Goal: Task Accomplishment & Management: Use online tool/utility

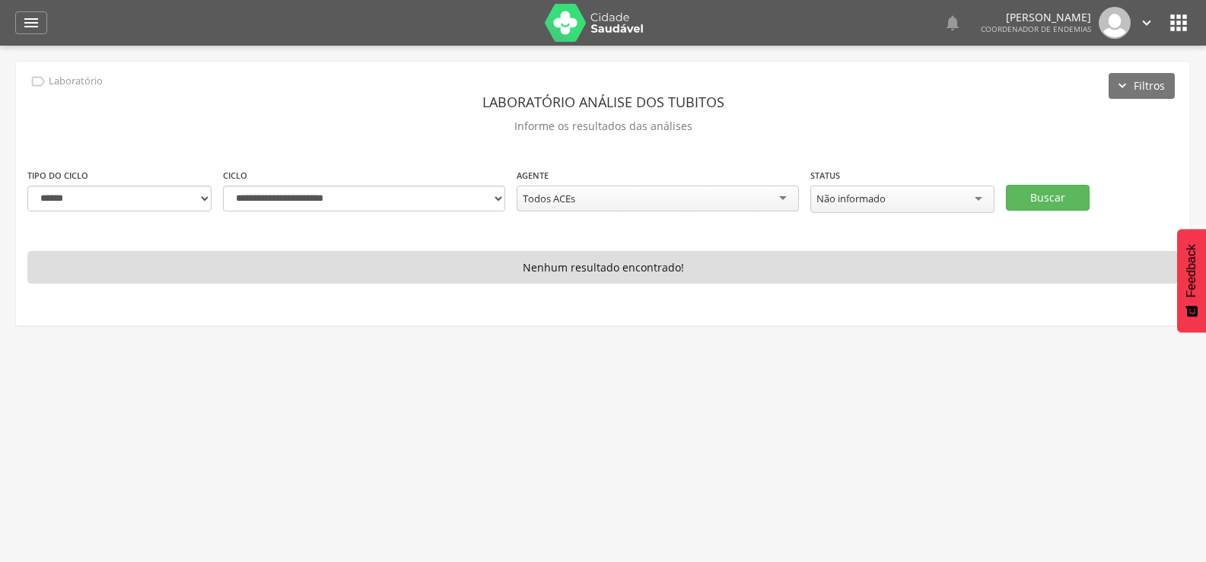
select select "*"
select select "**********"
click at [1069, 193] on button "Buscar" at bounding box center [1048, 198] width 84 height 26
click at [1068, 196] on button "Buscar" at bounding box center [1048, 198] width 84 height 26
click at [148, 198] on select "**********" at bounding box center [119, 199] width 184 height 26
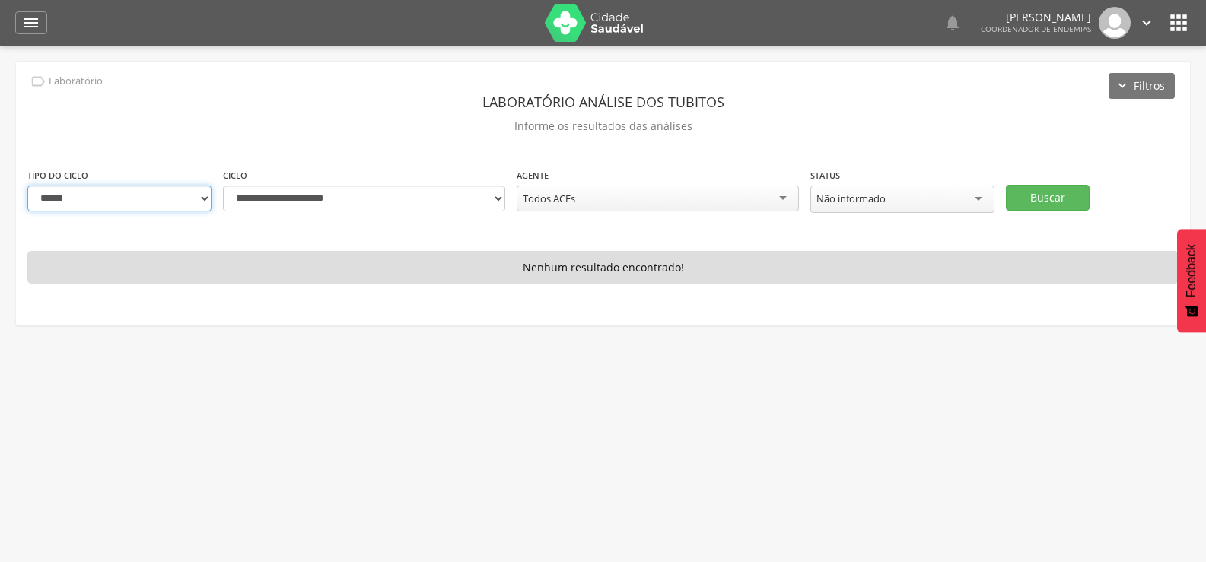
select select "*"
click at [27, 186] on select "**********" at bounding box center [119, 199] width 184 height 26
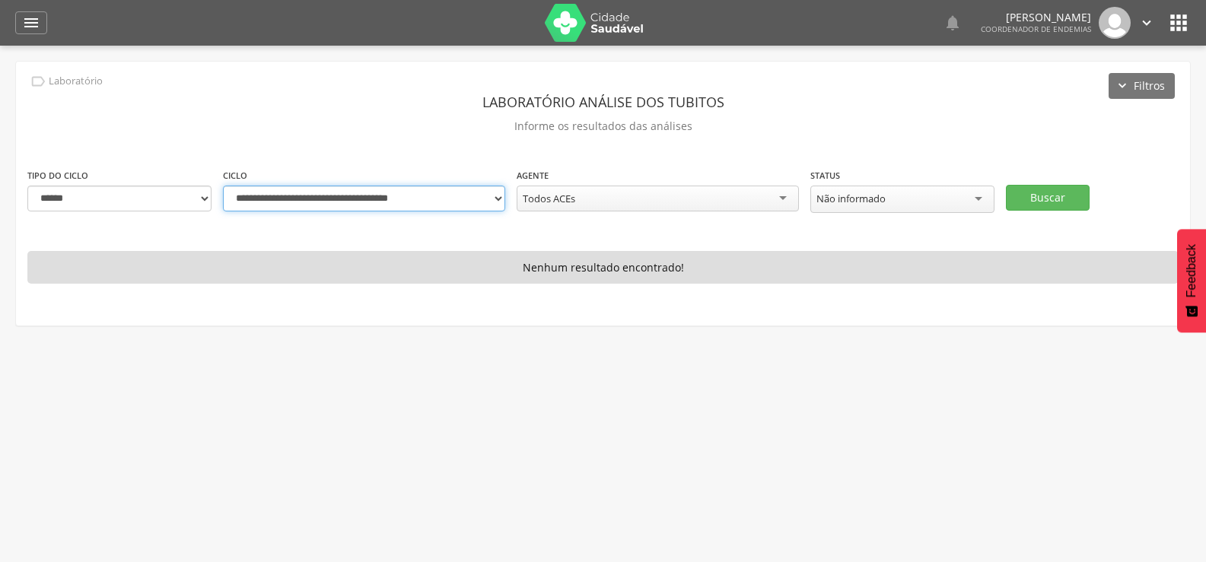
click at [498, 199] on select "**********" at bounding box center [364, 199] width 282 height 26
select select "**********"
click at [223, 186] on select "**********" at bounding box center [364, 199] width 282 height 26
click at [1039, 193] on button "Buscar" at bounding box center [1048, 198] width 84 height 26
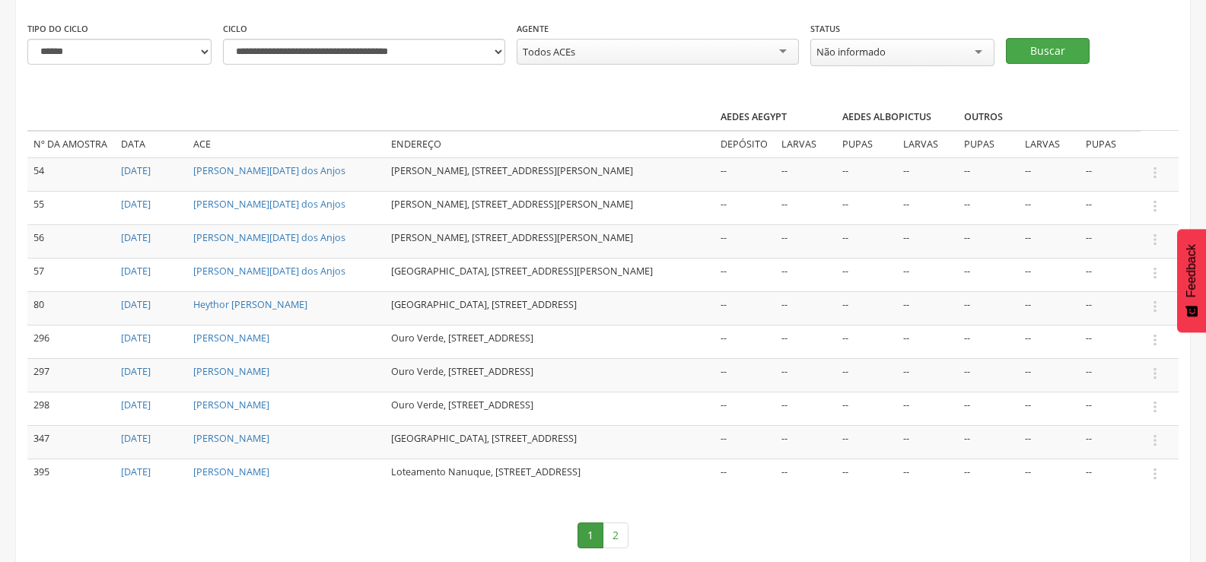
scroll to position [223, 0]
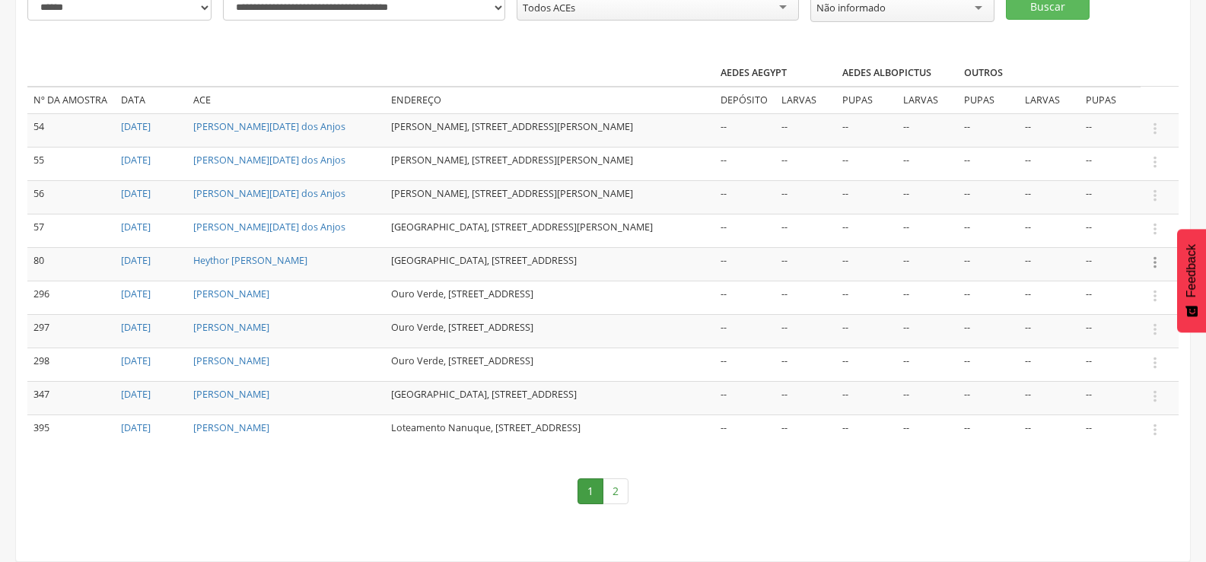
click at [1157, 256] on icon "" at bounding box center [1155, 262] width 17 height 17
click at [1125, 228] on link "Informar resultado" at bounding box center [1103, 237] width 120 height 19
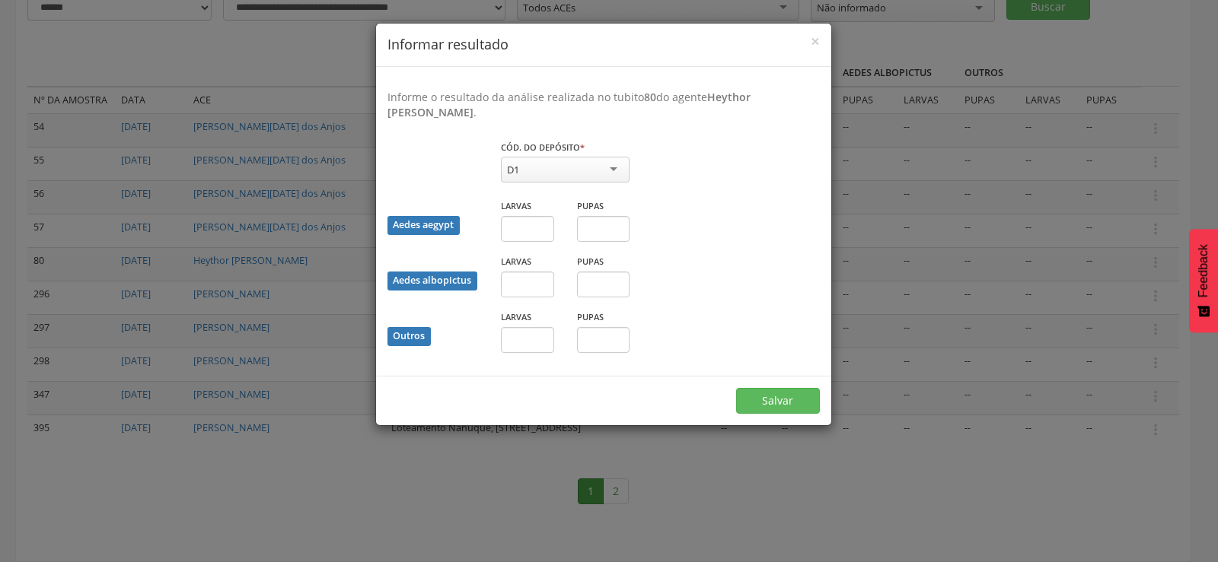
click at [578, 161] on div "D1" at bounding box center [565, 170] width 129 height 26
click at [518, 235] on input "text" at bounding box center [527, 229] width 53 height 26
type input "*"
click at [596, 227] on input "text" at bounding box center [603, 229] width 53 height 26
type input "*"
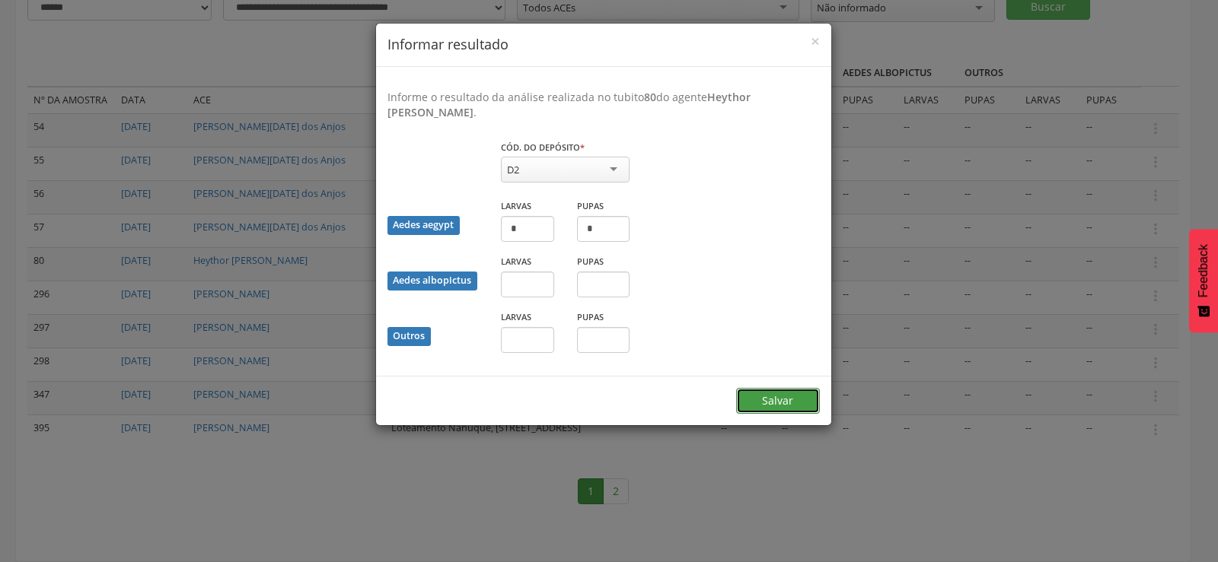
click at [782, 401] on button "Salvar" at bounding box center [778, 401] width 84 height 26
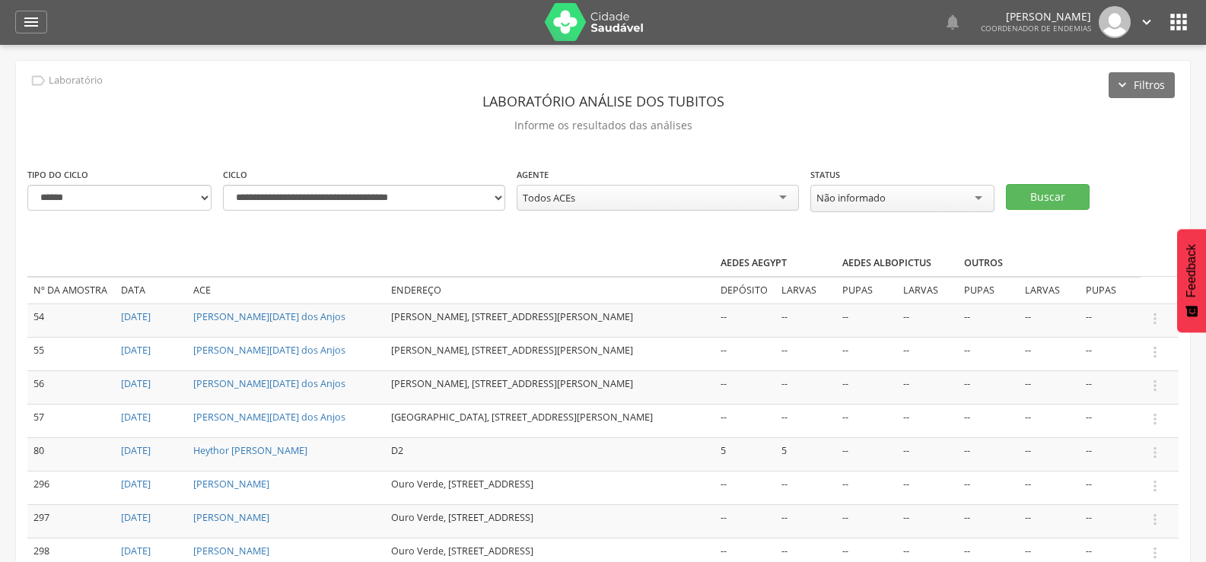
scroll to position [0, 0]
click at [1065, 186] on button "Buscar" at bounding box center [1048, 198] width 84 height 26
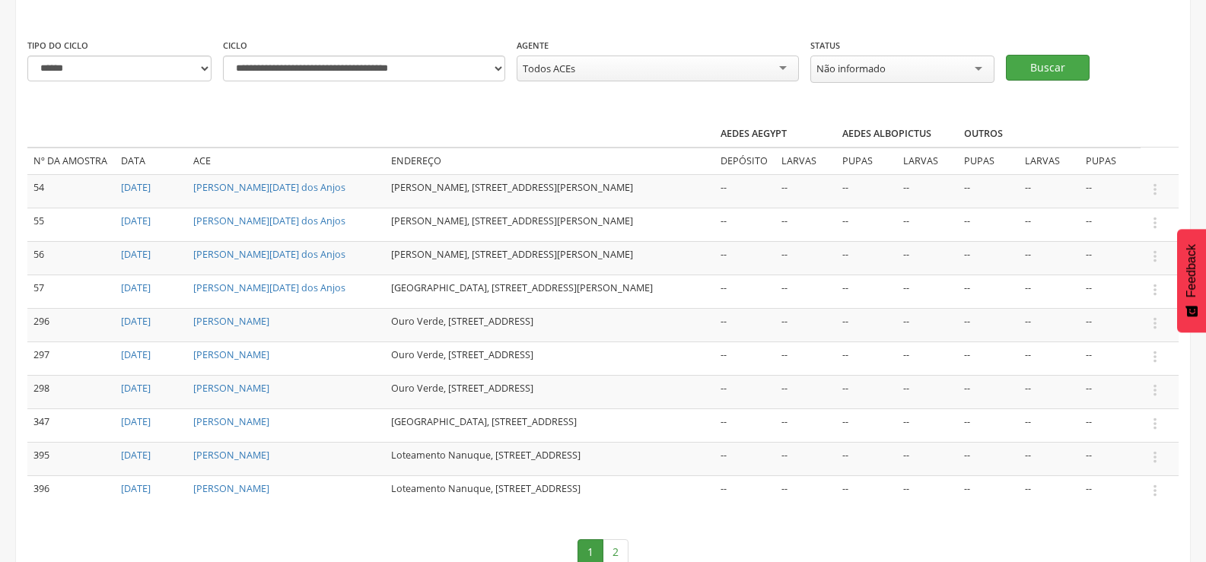
scroll to position [152, 0]
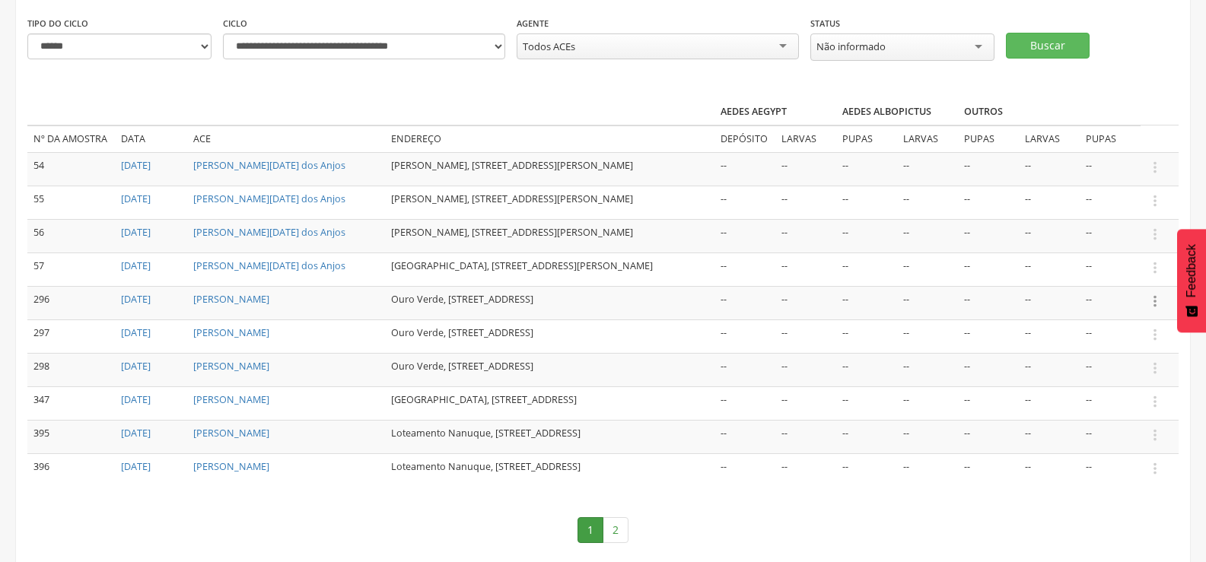
click at [1156, 310] on icon "" at bounding box center [1155, 301] width 17 height 17
click at [1121, 285] on link "Informar resultado" at bounding box center [1103, 275] width 120 height 19
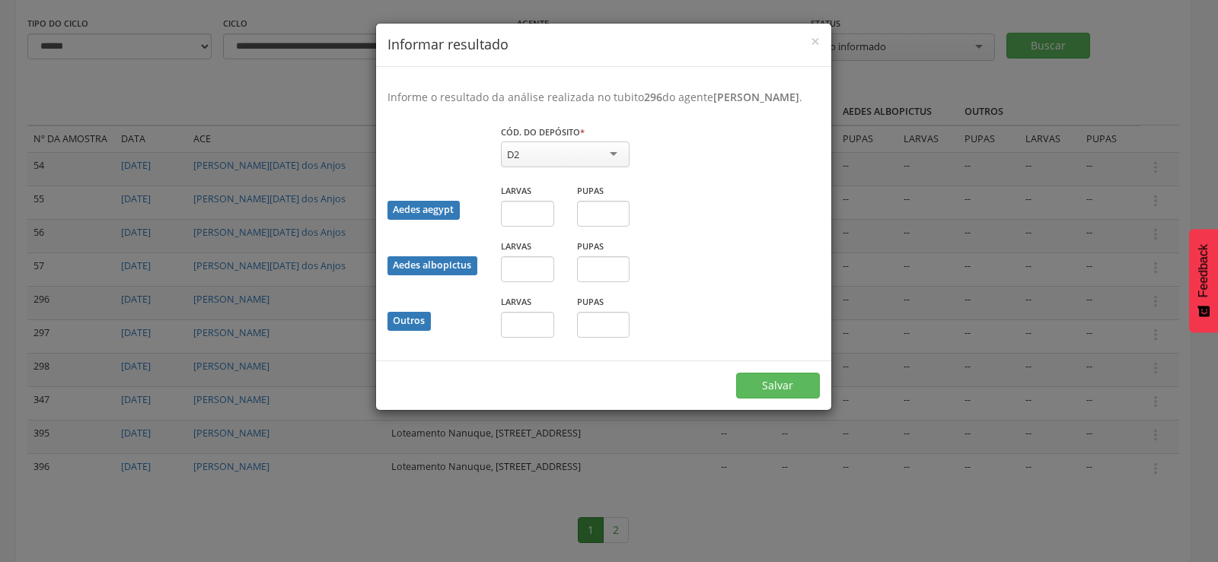
click at [592, 161] on div "D2" at bounding box center [565, 155] width 129 height 26
click at [525, 227] on input "text" at bounding box center [527, 214] width 53 height 26
type input "*"
click at [770, 393] on button "Salvar" at bounding box center [778, 386] width 84 height 26
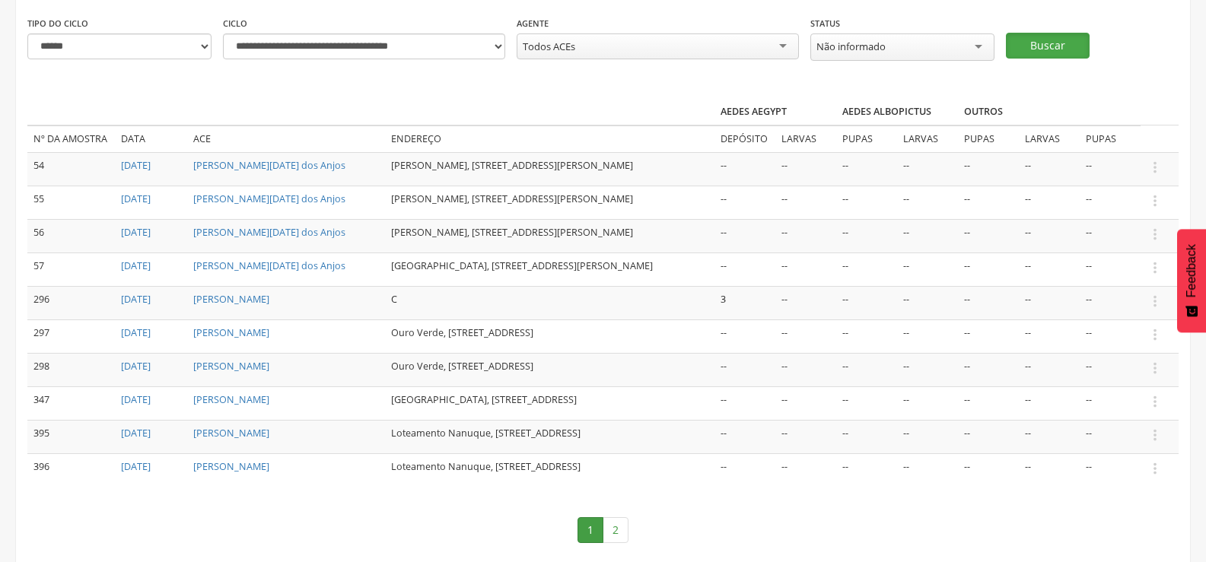
click at [1053, 42] on button "Buscar" at bounding box center [1048, 46] width 84 height 26
click at [1157, 310] on icon "" at bounding box center [1155, 301] width 17 height 17
click at [1126, 285] on link "Informar resultado" at bounding box center [1103, 275] width 120 height 19
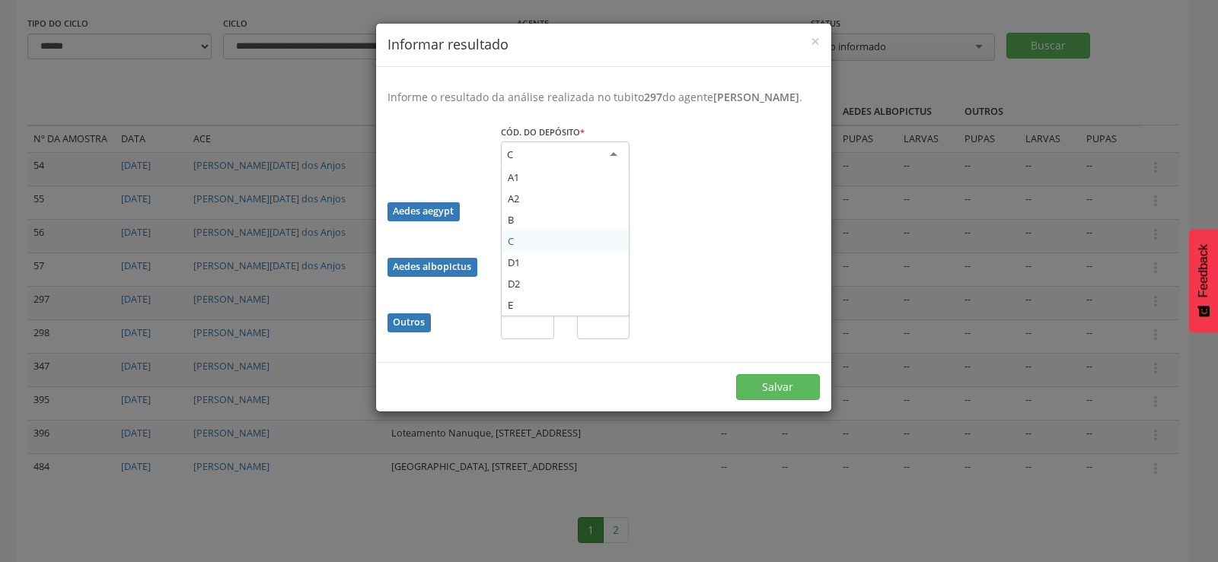
click at [578, 161] on div "C" at bounding box center [565, 155] width 129 height 27
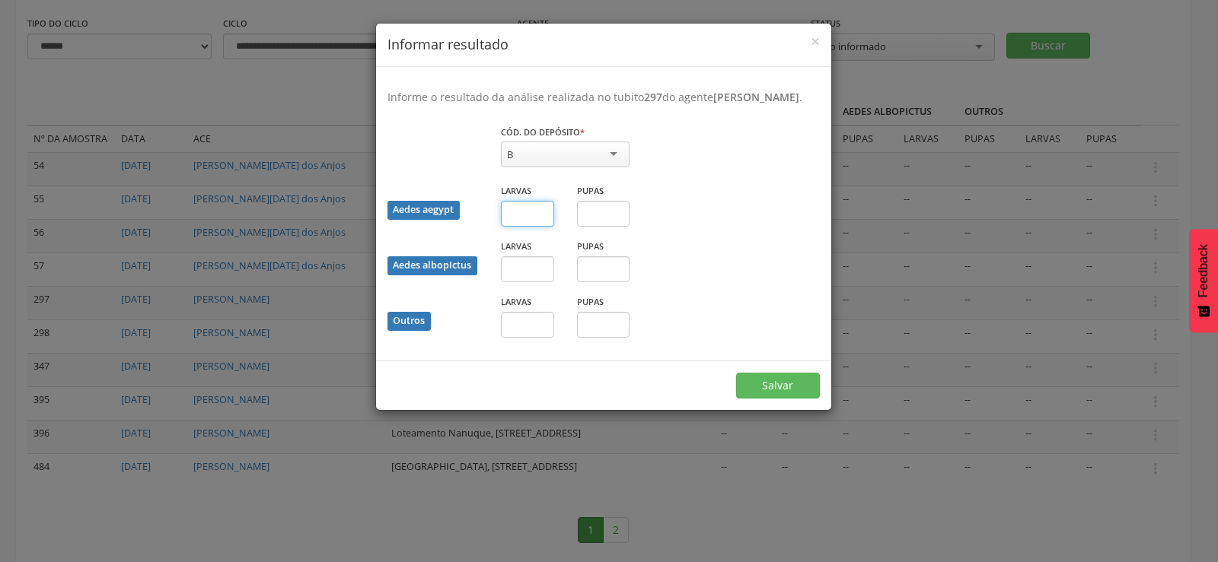
click at [524, 227] on input "text" at bounding box center [527, 214] width 53 height 26
type input "*"
click at [772, 399] on button "Salvar" at bounding box center [778, 386] width 84 height 26
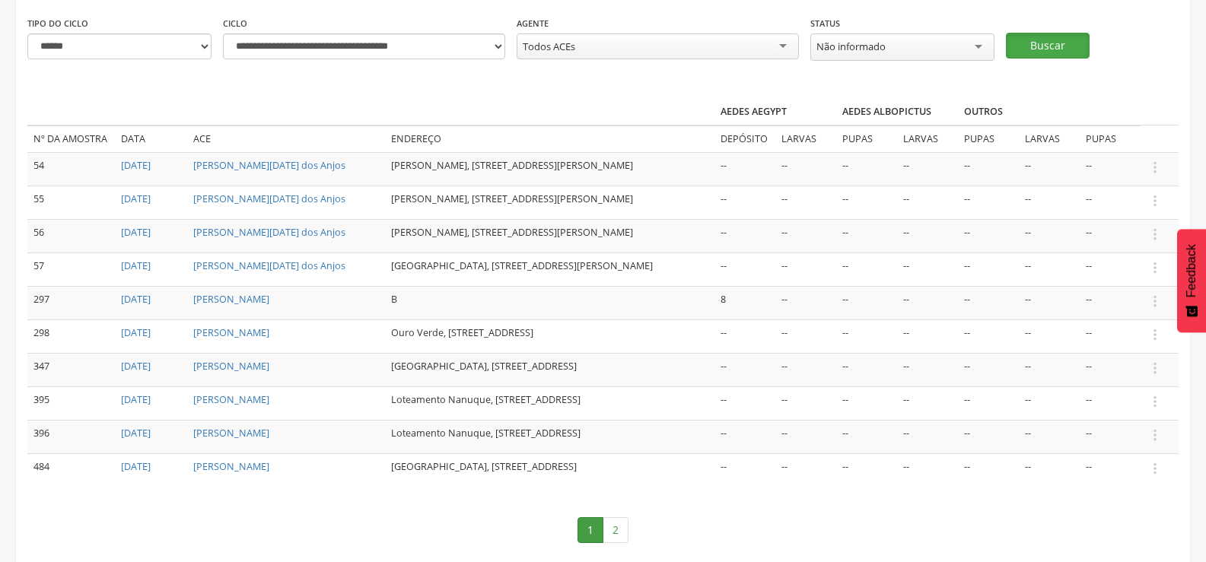
click at [1053, 40] on button "Buscar" at bounding box center [1048, 46] width 84 height 26
click at [1156, 310] on icon "" at bounding box center [1155, 301] width 17 height 17
click at [1123, 285] on link "Informar resultado" at bounding box center [1103, 275] width 120 height 19
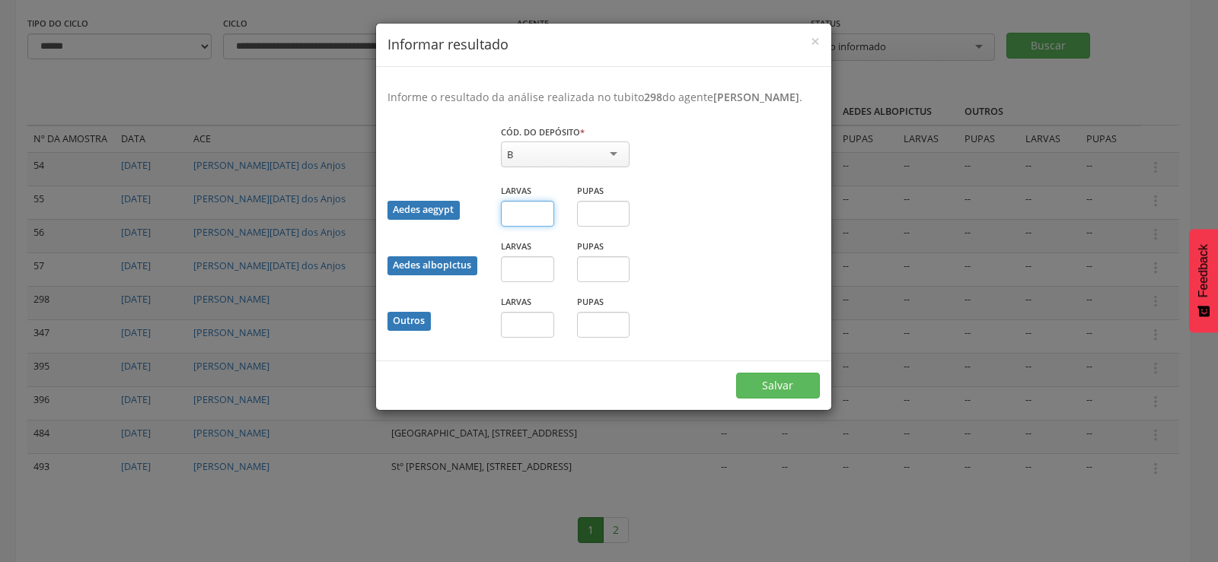
click at [526, 227] on input "text" at bounding box center [527, 214] width 53 height 26
type input "*"
click at [597, 227] on input "text" at bounding box center [603, 214] width 53 height 26
type input "*"
click at [803, 397] on button "Salvar" at bounding box center [778, 386] width 84 height 26
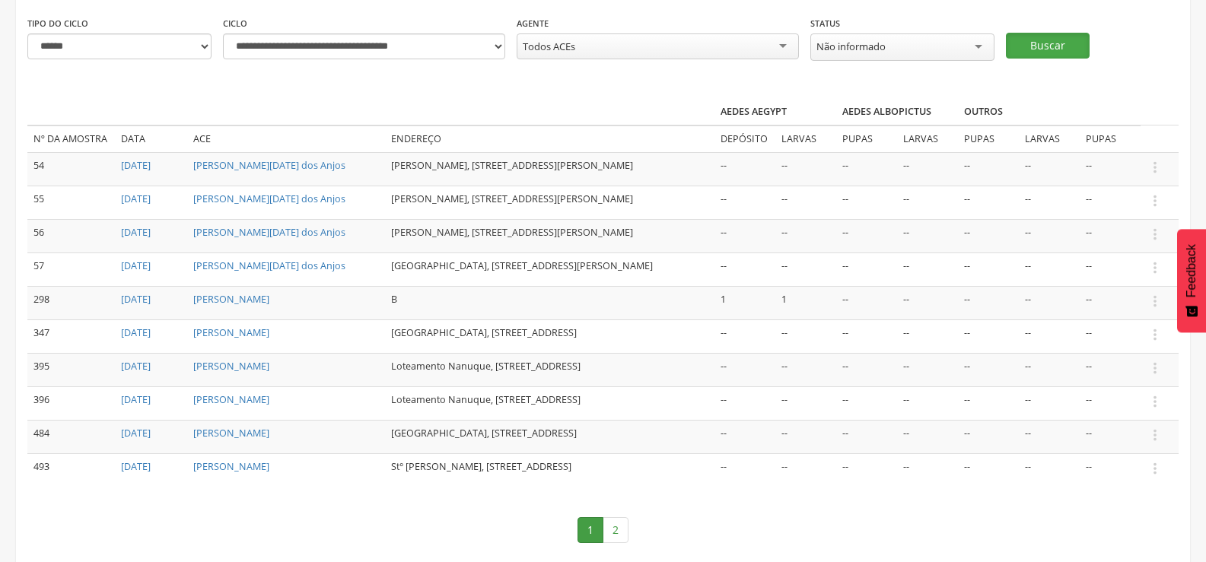
click at [1046, 38] on button "Buscar" at bounding box center [1048, 46] width 84 height 26
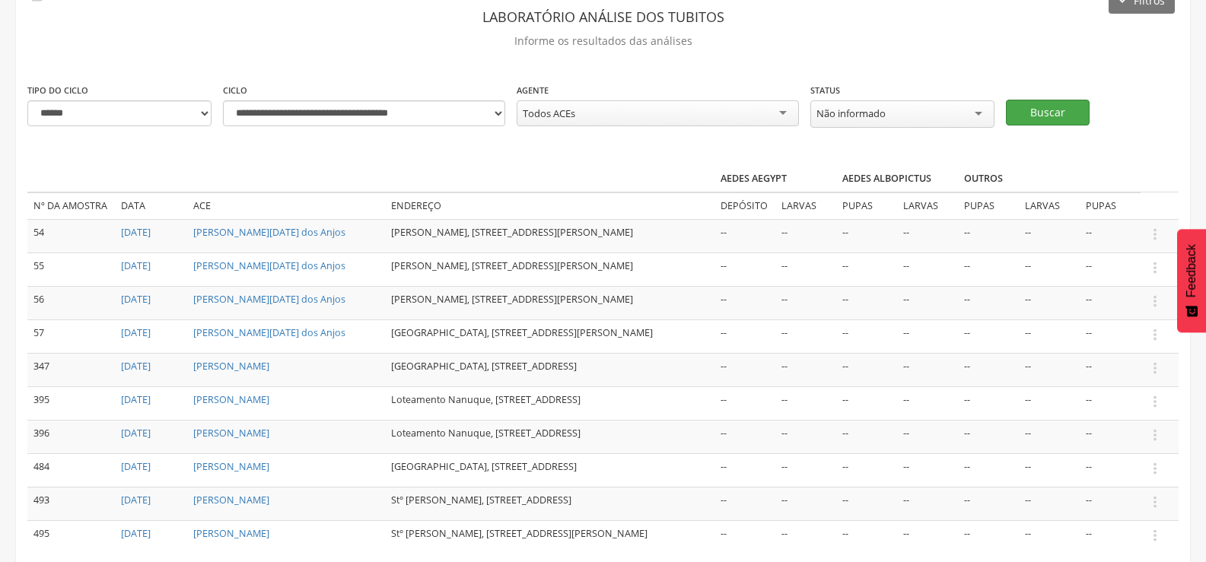
scroll to position [76, 0]
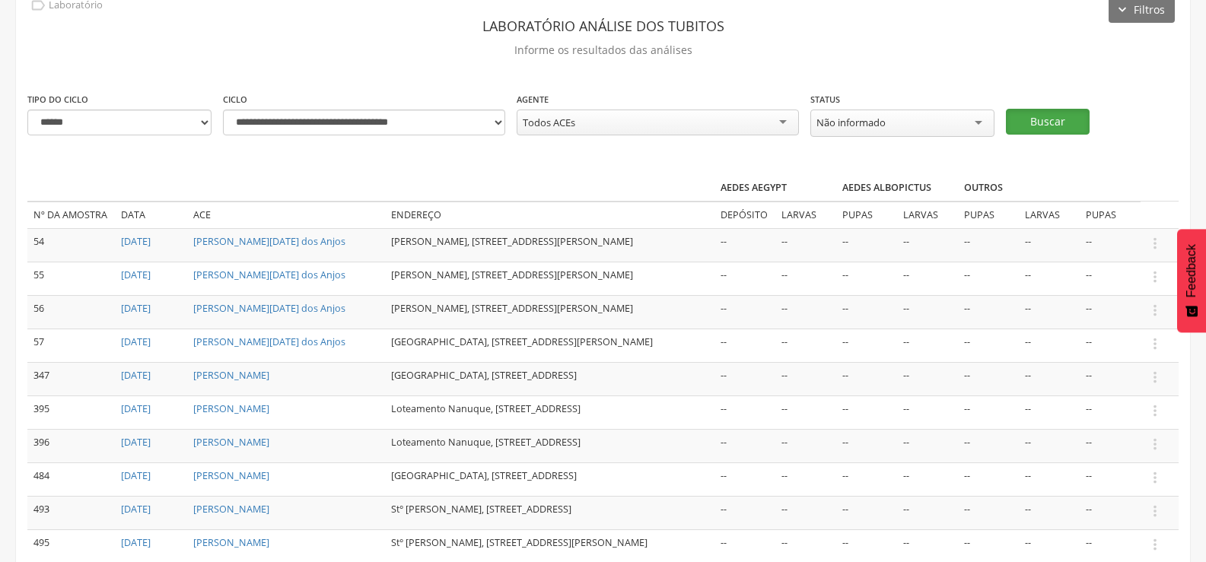
click at [1060, 110] on button "Buscar" at bounding box center [1048, 122] width 84 height 26
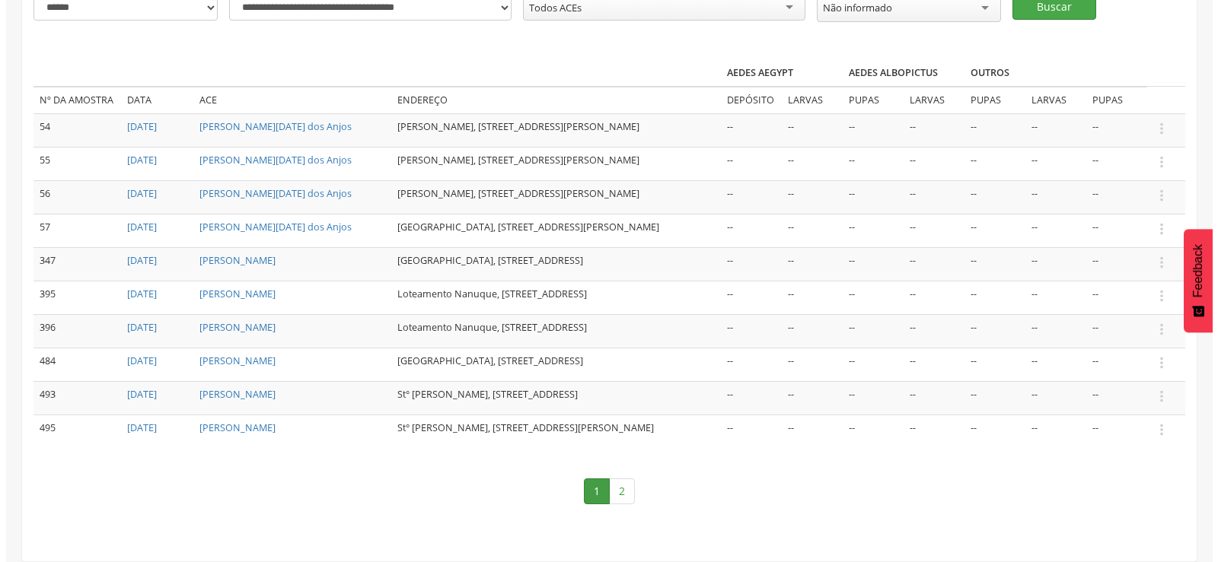
scroll to position [228, 0]
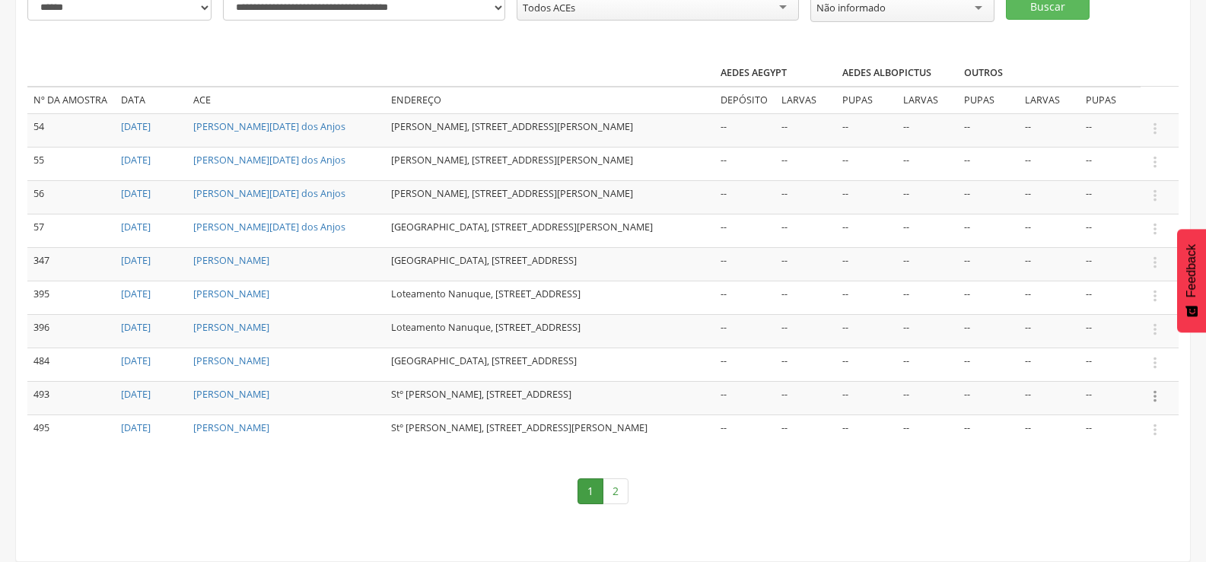
click at [1157, 392] on icon "" at bounding box center [1155, 396] width 17 height 17
click at [1120, 367] on link "Informar resultado" at bounding box center [1103, 371] width 120 height 19
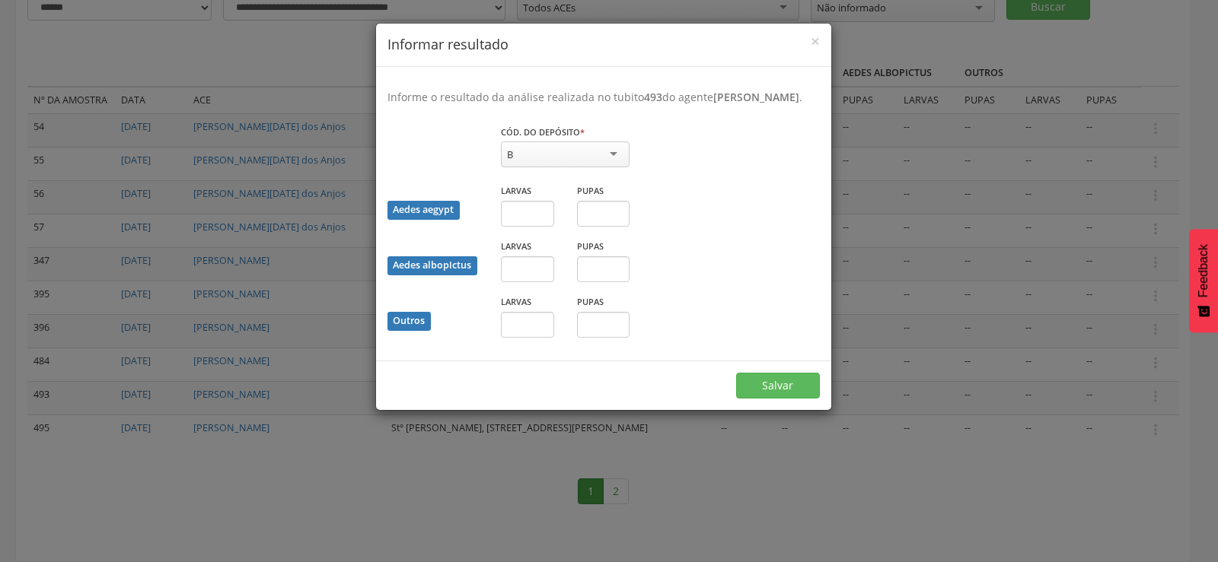
click at [549, 164] on div "B" at bounding box center [565, 155] width 129 height 26
click at [523, 227] on input "text" at bounding box center [527, 214] width 53 height 26
type input "*"
click at [530, 361] on div "Informe o resultado da análise realizada no tubito 493 do agente [PERSON_NAME] …" at bounding box center [603, 214] width 455 height 294
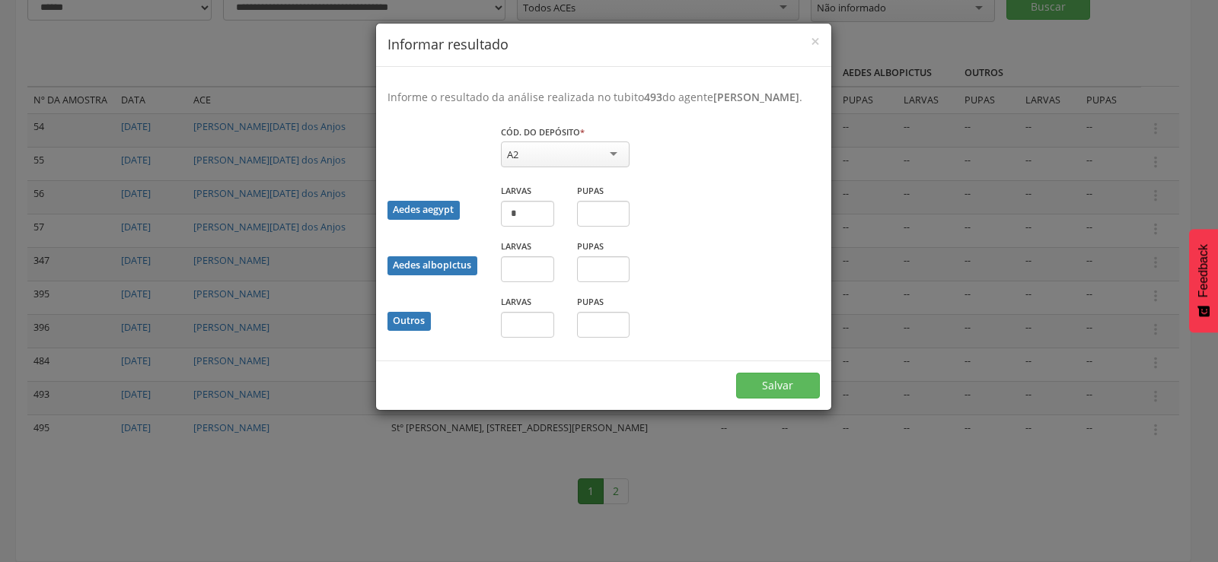
click at [530, 386] on div "Salvar" at bounding box center [603, 385] width 455 height 49
click at [512, 349] on div "Larvas" at bounding box center [527, 322] width 76 height 56
click at [530, 349] on div "Larvas" at bounding box center [527, 322] width 76 height 56
click at [523, 326] on div "Larvas" at bounding box center [527, 316] width 53 height 44
click at [518, 336] on input "text" at bounding box center [527, 325] width 53 height 26
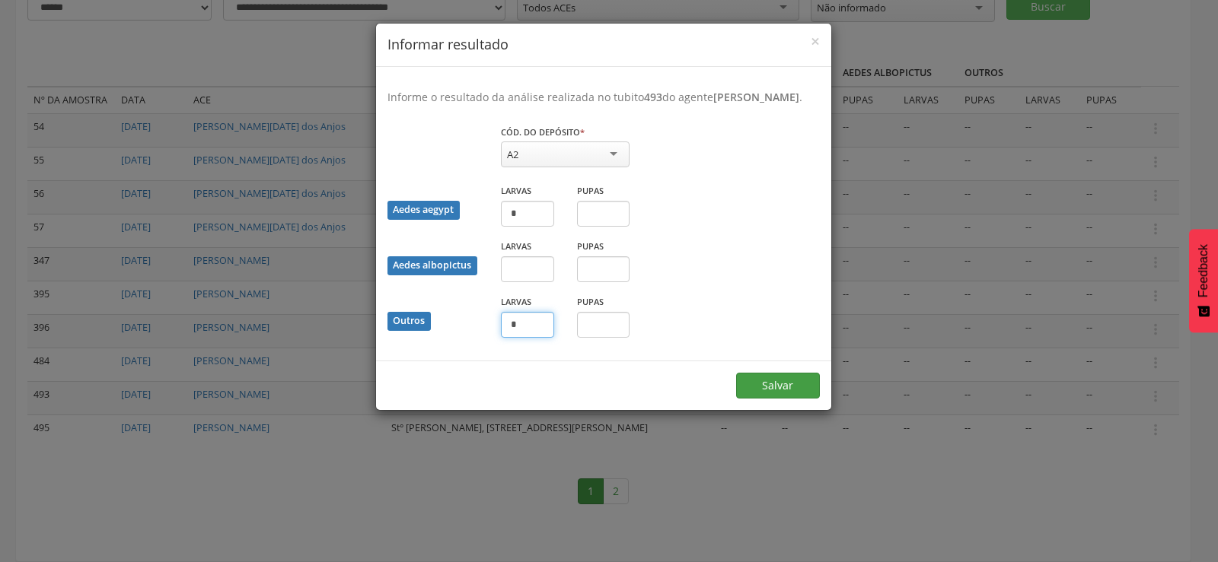
type input "*"
click at [789, 392] on button "Salvar" at bounding box center [778, 386] width 84 height 26
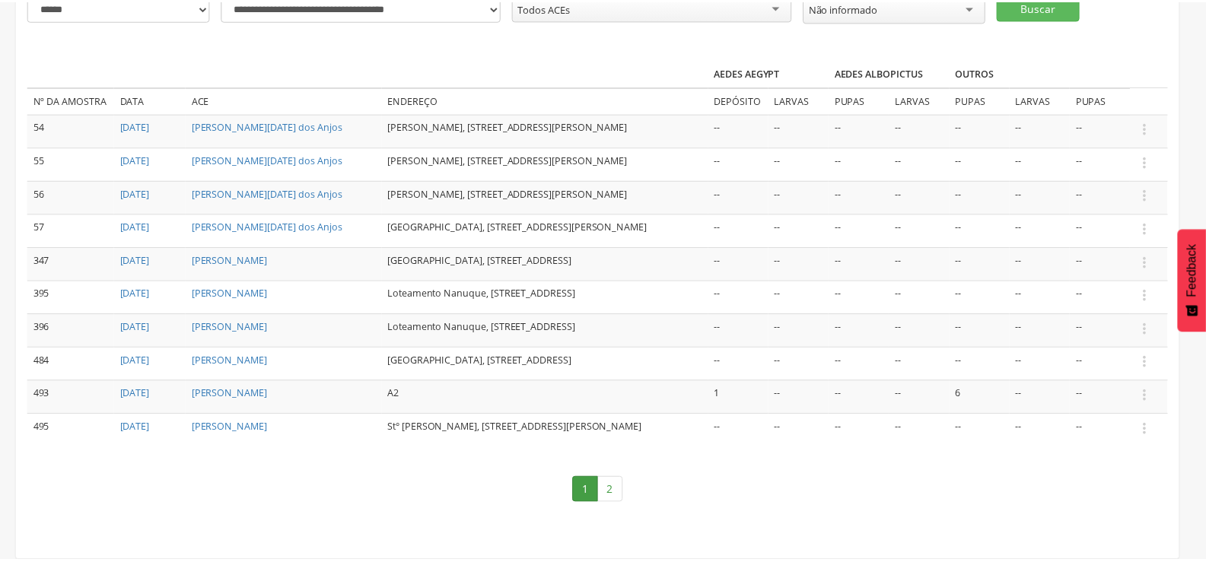
scroll to position [190, 0]
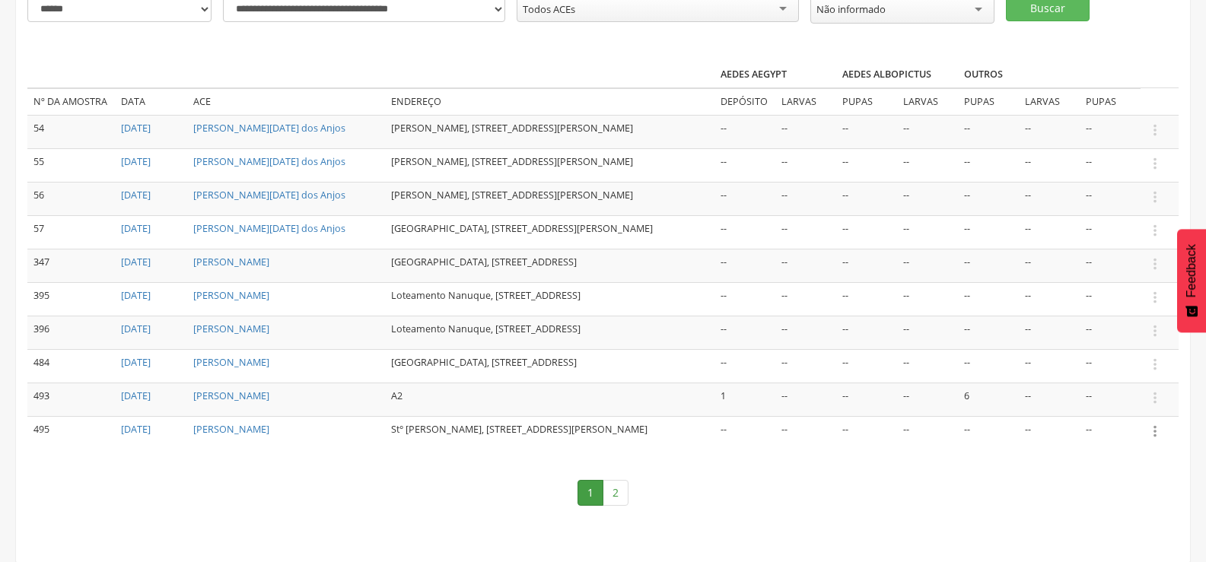
click at [1156, 440] on icon "" at bounding box center [1155, 431] width 17 height 17
click at [1127, 416] on link "Informar resultado" at bounding box center [1103, 406] width 120 height 19
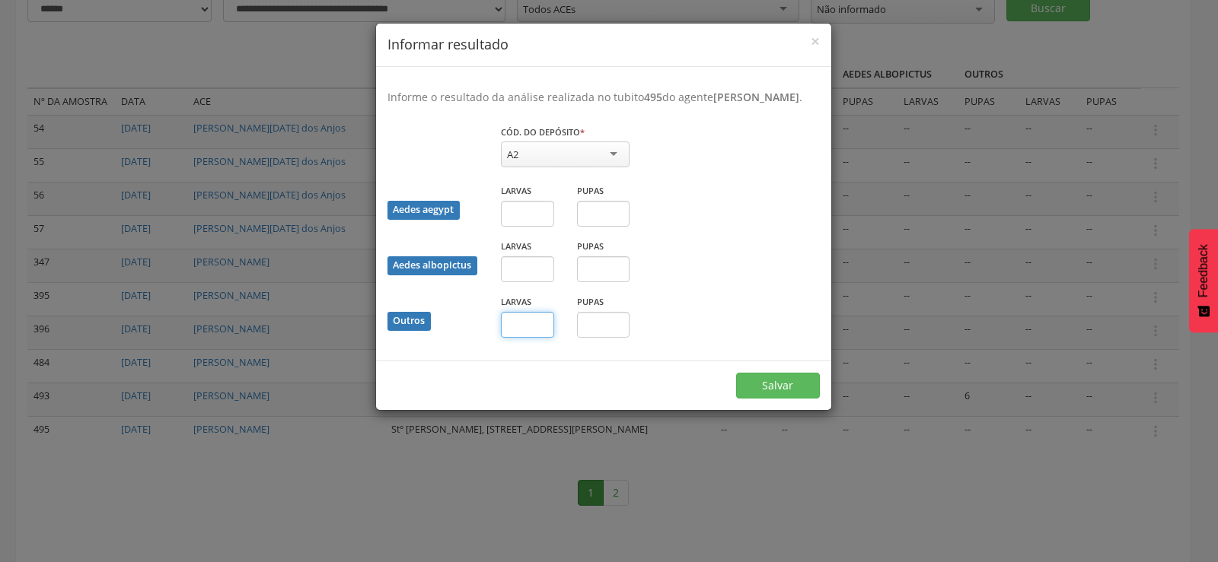
click at [522, 338] on input "text" at bounding box center [527, 325] width 53 height 26
type input "*"
click at [603, 338] on input "text" at bounding box center [603, 325] width 53 height 26
type input "*"
click at [761, 392] on button "Salvar" at bounding box center [778, 386] width 84 height 26
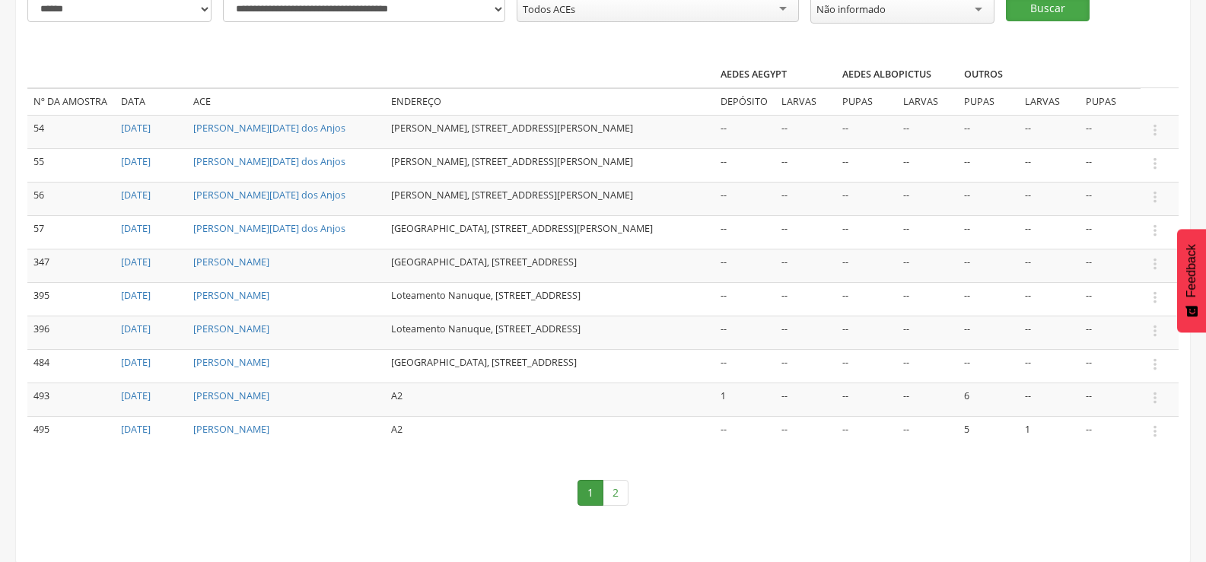
click at [1065, 7] on button "Buscar" at bounding box center [1048, 8] width 84 height 26
click at [1156, 406] on icon "" at bounding box center [1155, 398] width 17 height 17
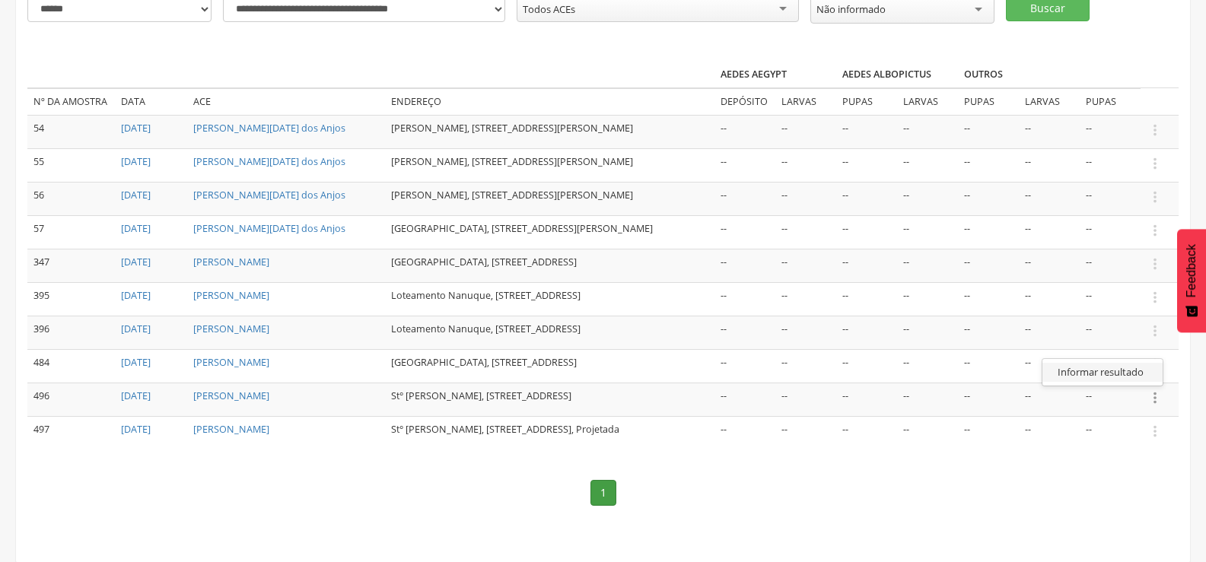
click at [1123, 382] on link "Informar resultado" at bounding box center [1103, 372] width 120 height 19
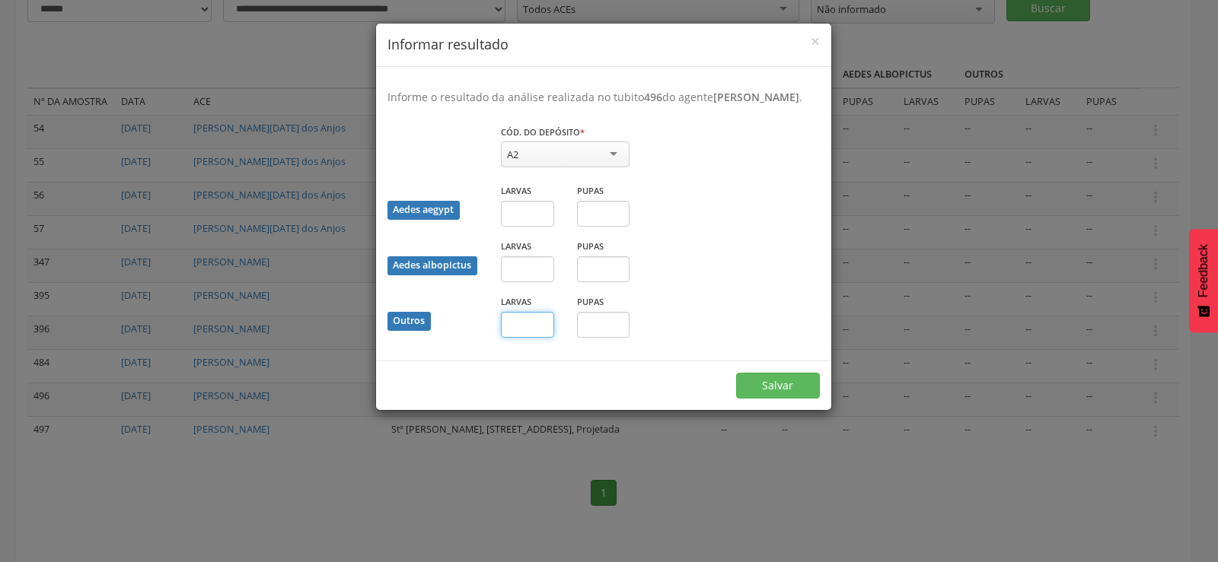
click at [521, 338] on input "text" at bounding box center [527, 325] width 53 height 26
type input "*"
click at [584, 338] on input "text" at bounding box center [603, 325] width 53 height 26
type input "*"
click at [766, 393] on button "Salvar" at bounding box center [778, 386] width 84 height 26
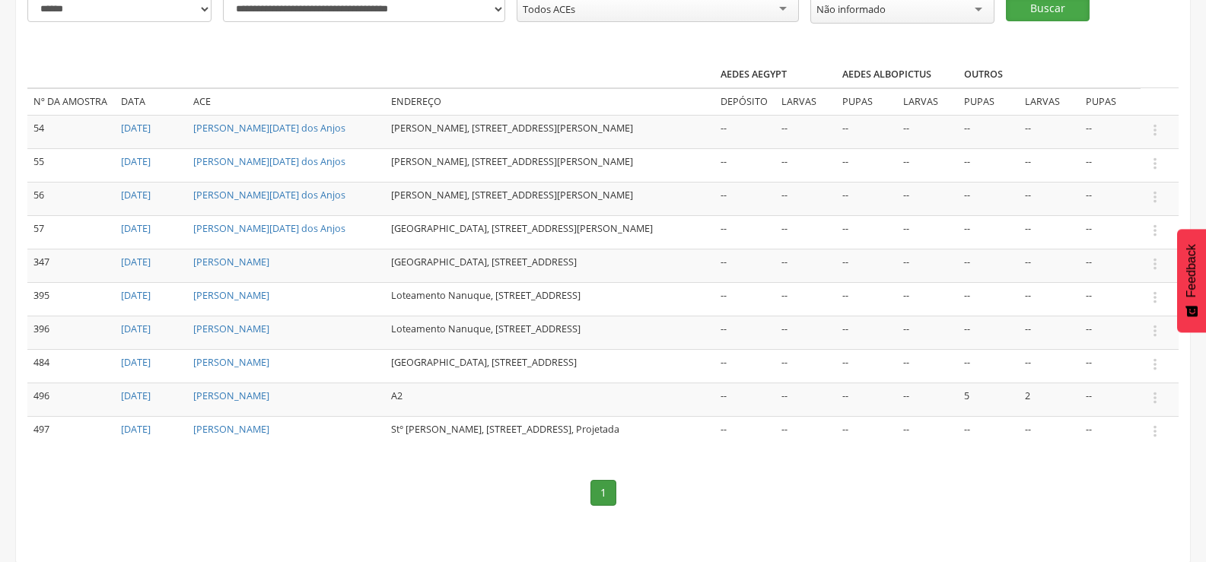
click at [1043, 0] on button "Buscar" at bounding box center [1048, 8] width 84 height 26
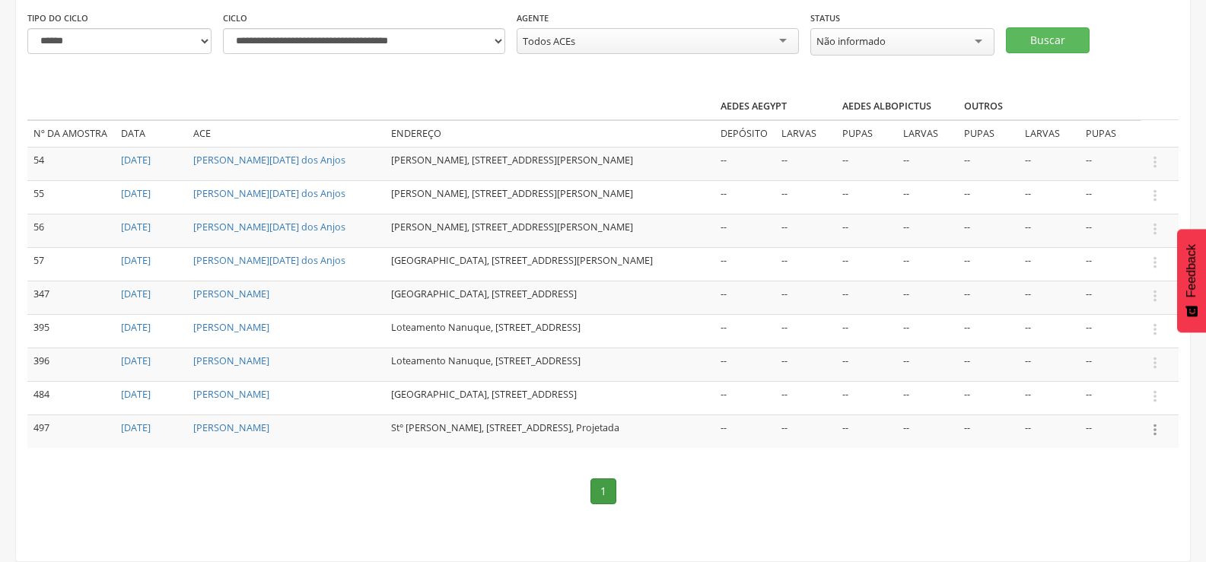
click at [1155, 434] on icon "" at bounding box center [1155, 430] width 17 height 17
click at [1130, 408] on link "Informar resultado" at bounding box center [1103, 404] width 120 height 19
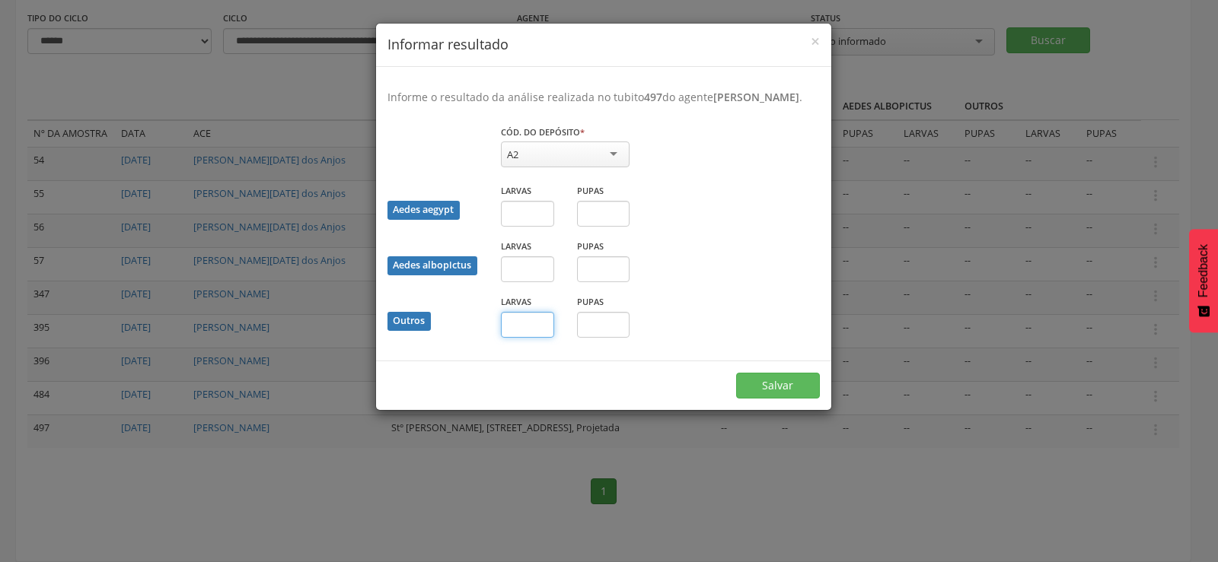
click at [517, 338] on input "text" at bounding box center [527, 325] width 53 height 26
type input "*"
click at [790, 396] on button "Salvar" at bounding box center [778, 386] width 84 height 26
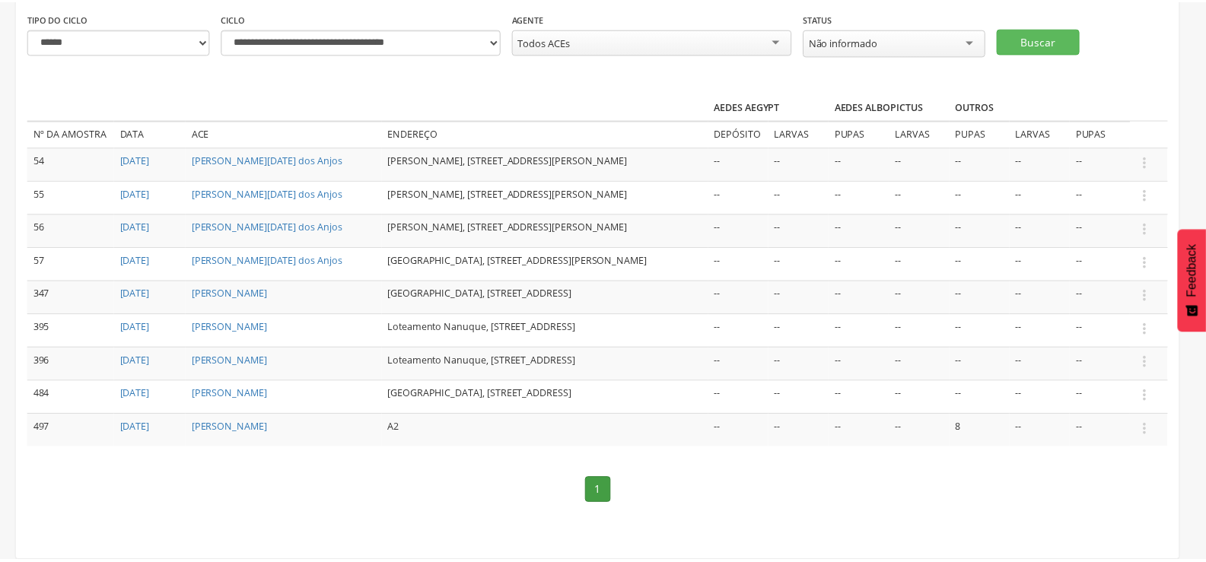
scroll to position [156, 0]
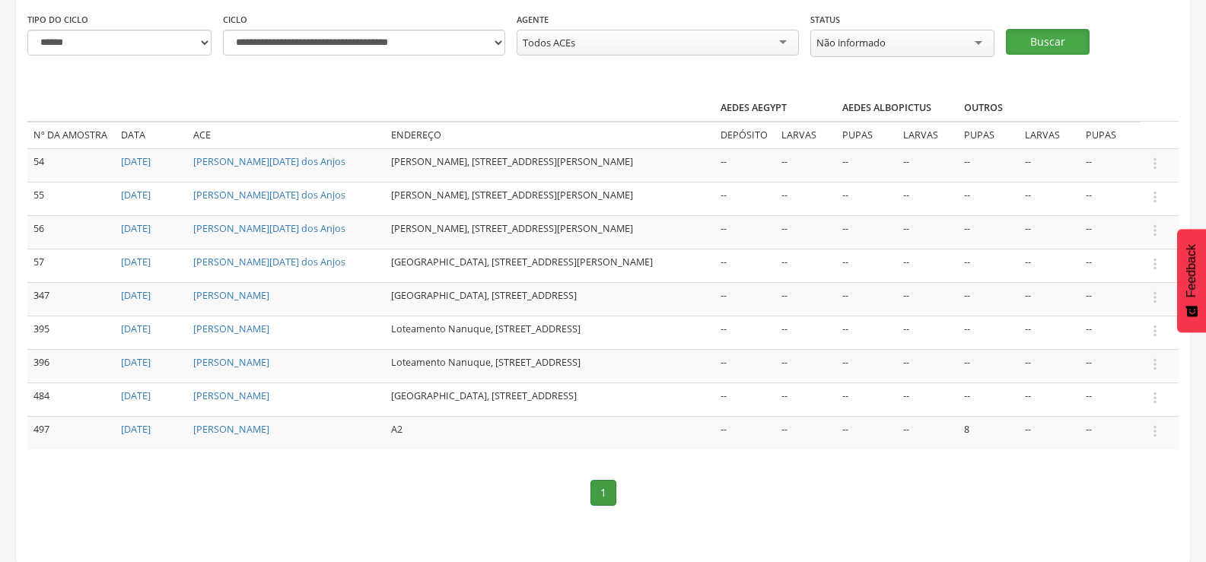
click at [1047, 32] on button "Buscar" at bounding box center [1048, 42] width 84 height 26
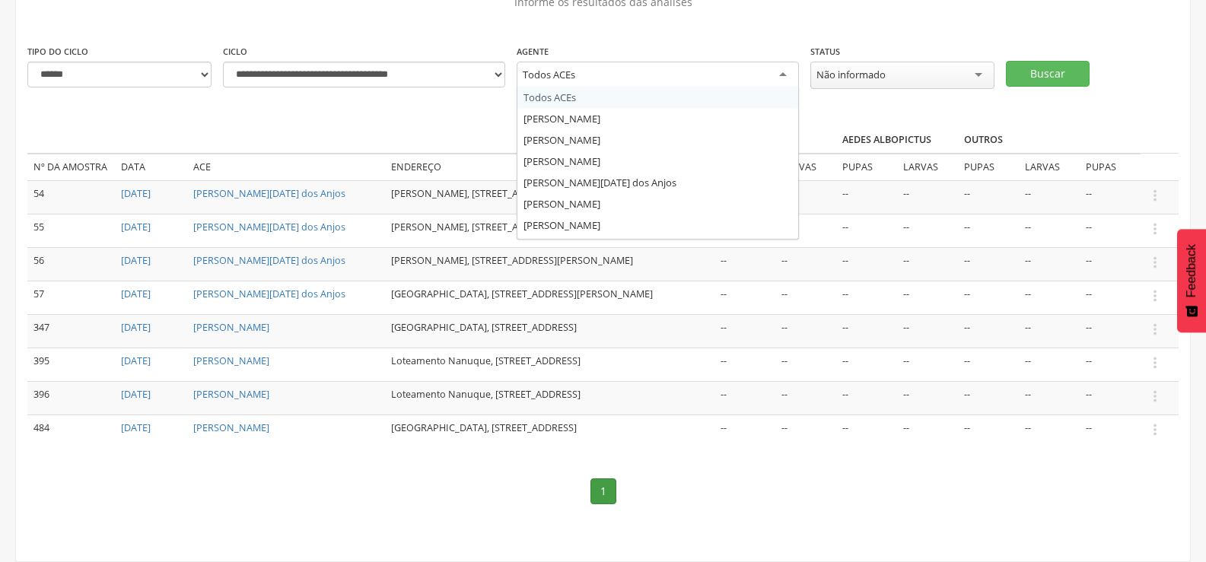
click at [598, 62] on div "Todos ACEs" at bounding box center [658, 75] width 282 height 27
type input "****"
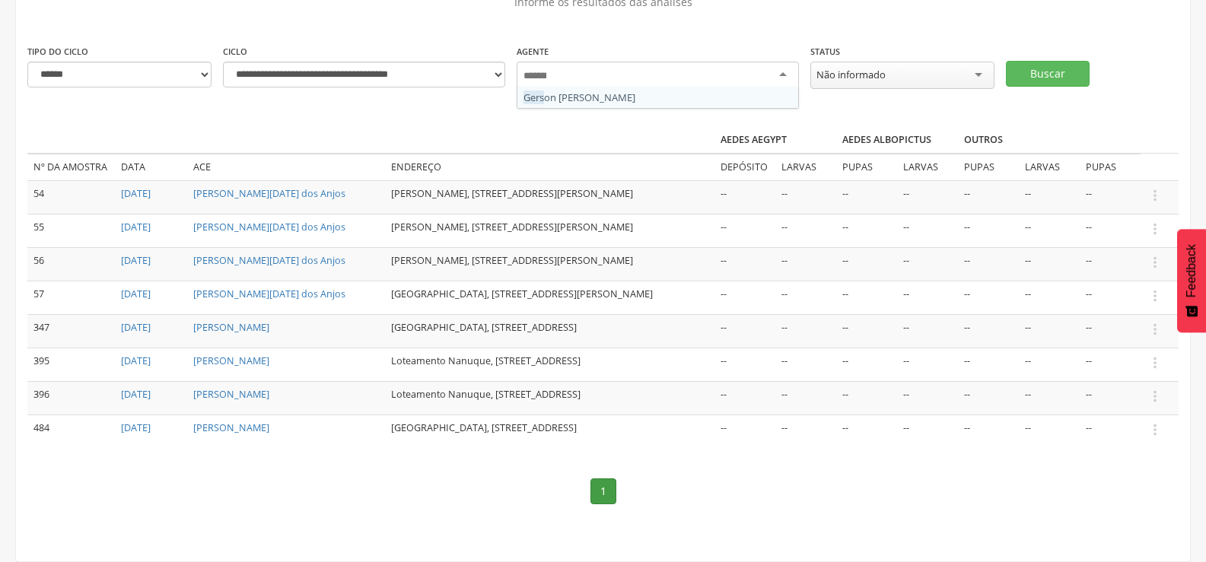
scroll to position [0, 0]
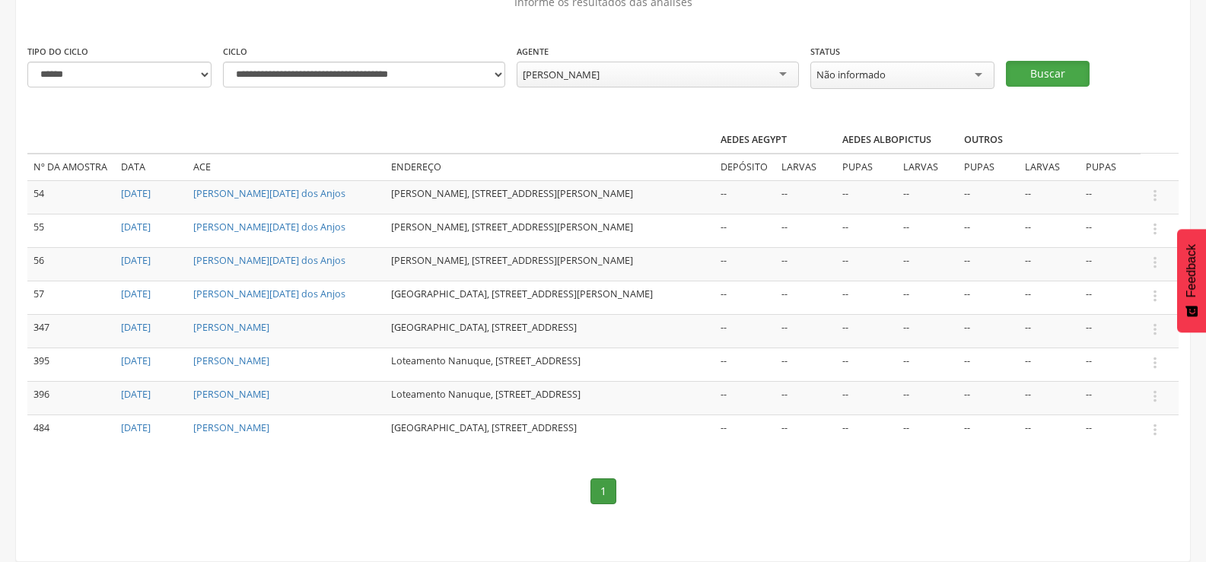
click at [1062, 61] on button "Buscar" at bounding box center [1048, 74] width 84 height 26
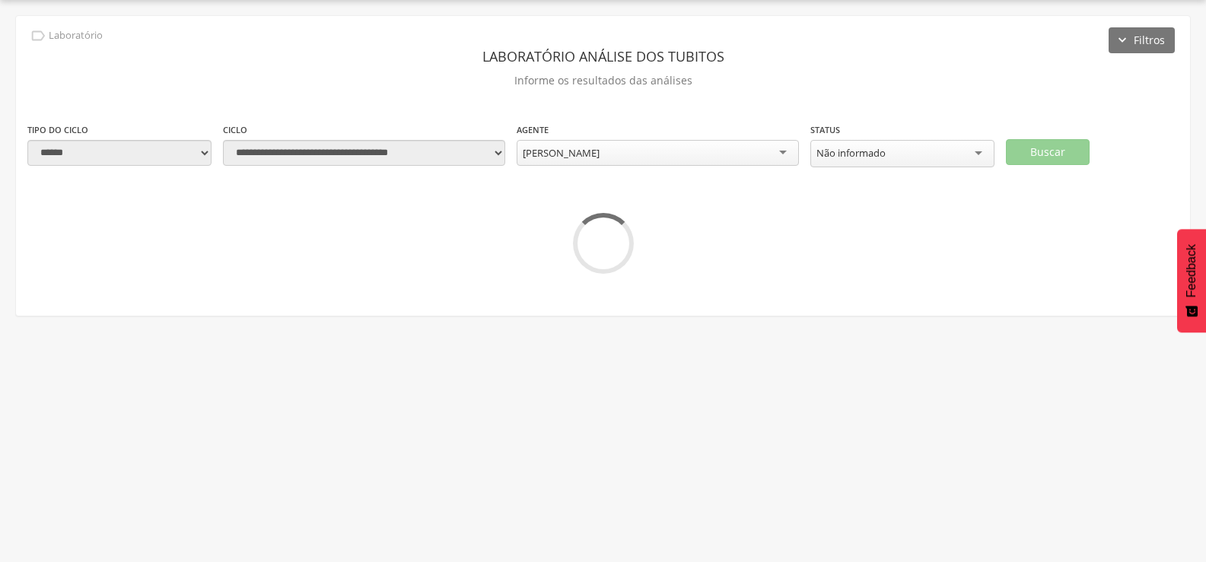
scroll to position [46, 0]
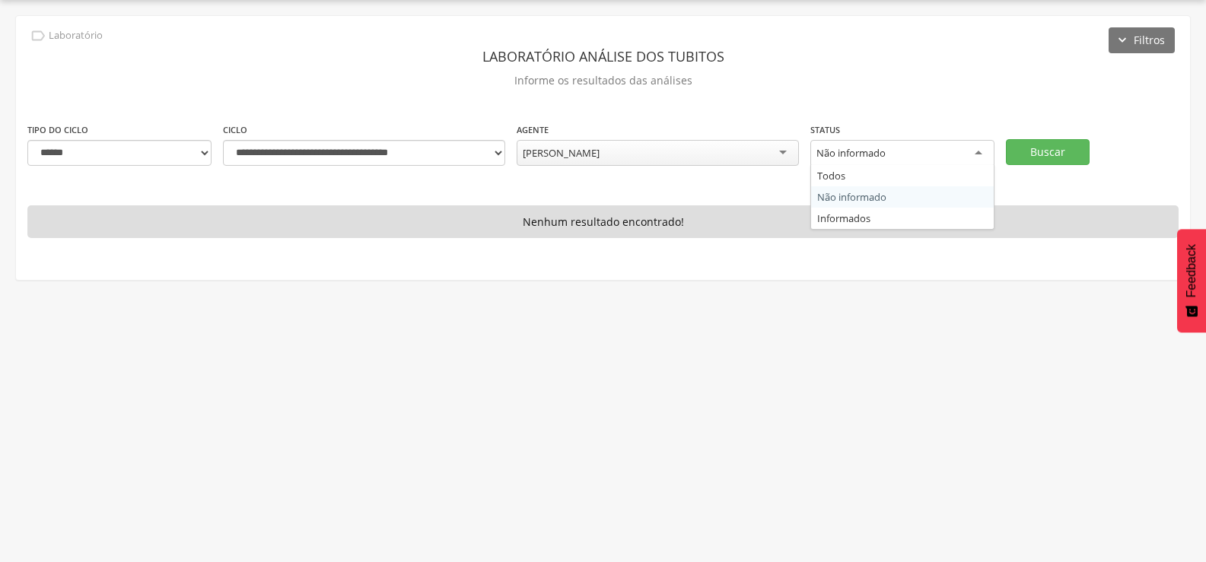
click at [918, 149] on div "Não informado" at bounding box center [903, 153] width 184 height 27
click at [1046, 151] on button "Buscar" at bounding box center [1048, 152] width 84 height 26
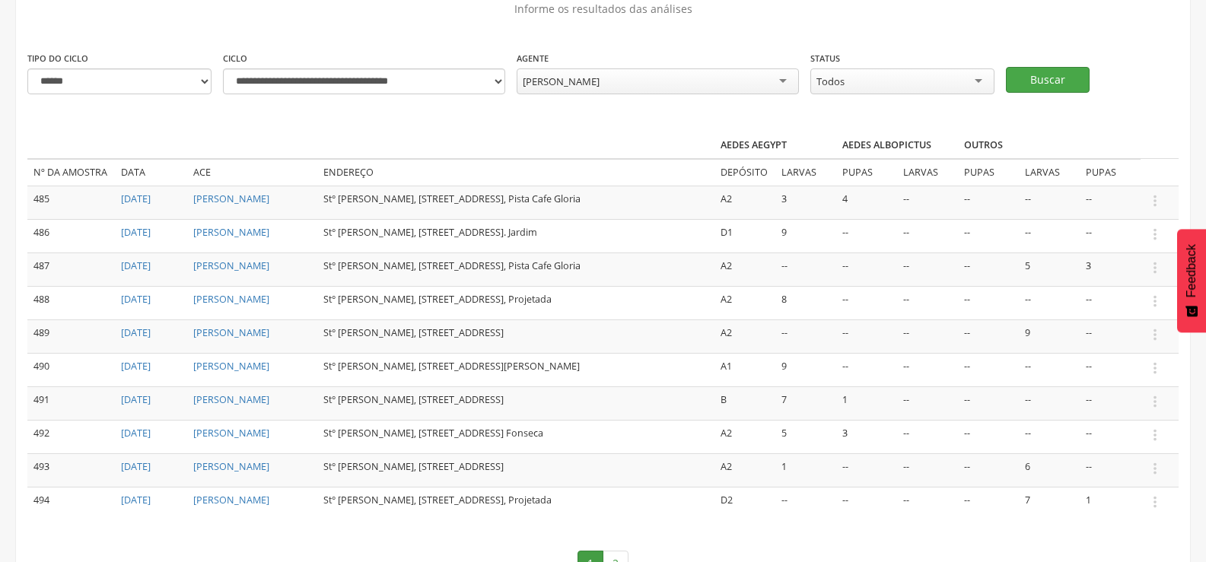
scroll to position [0, 0]
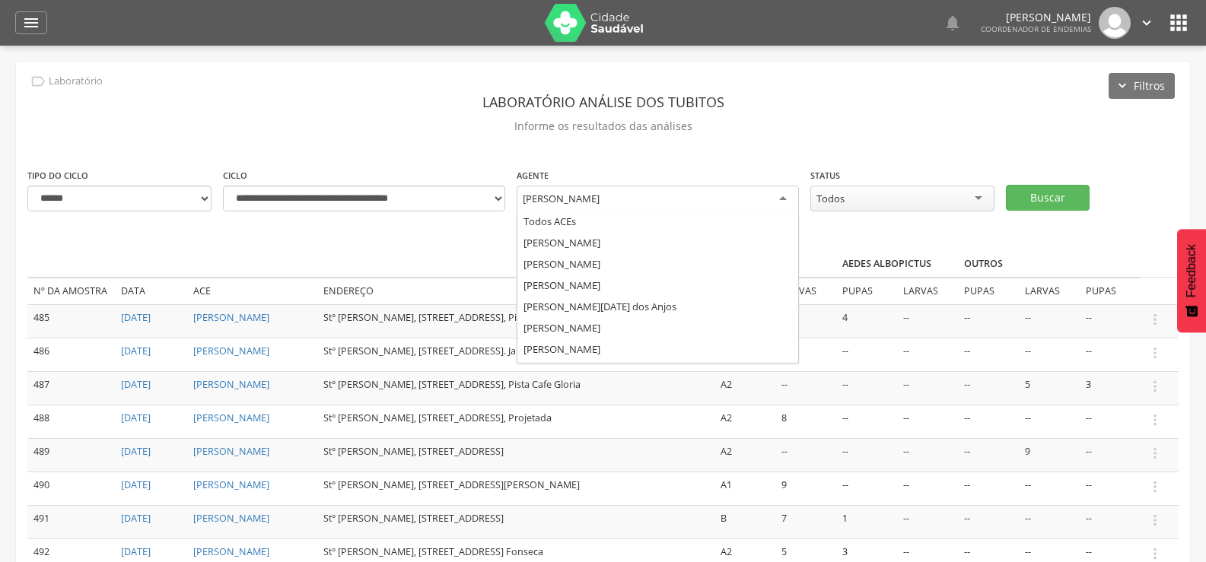
click at [650, 197] on div "[PERSON_NAME]" at bounding box center [658, 199] width 282 height 27
type input "*"
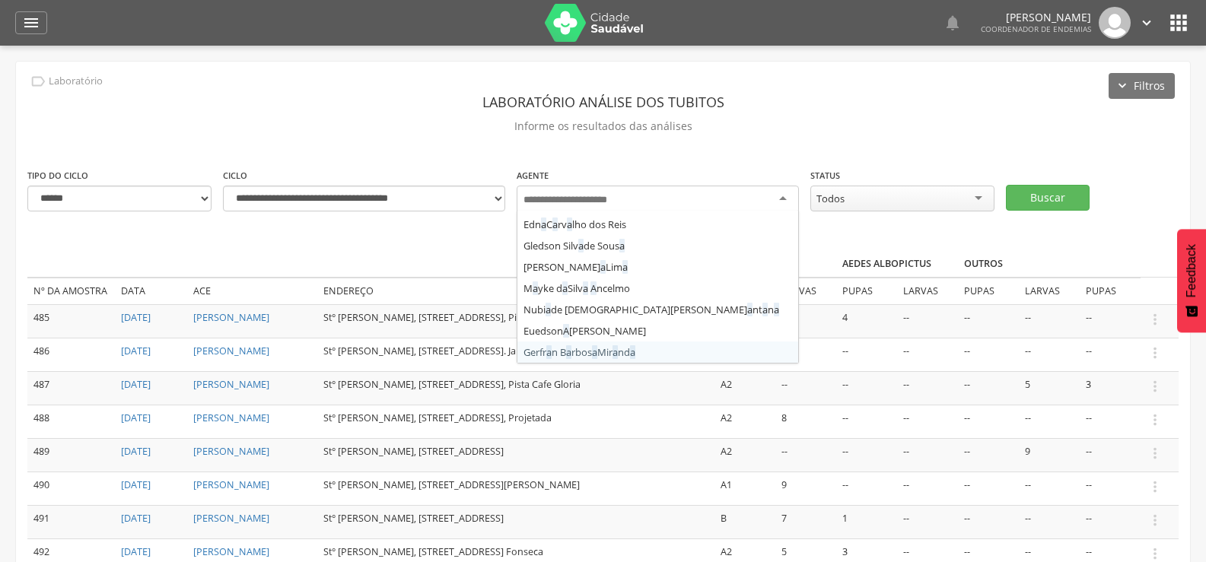
scroll to position [490, 0]
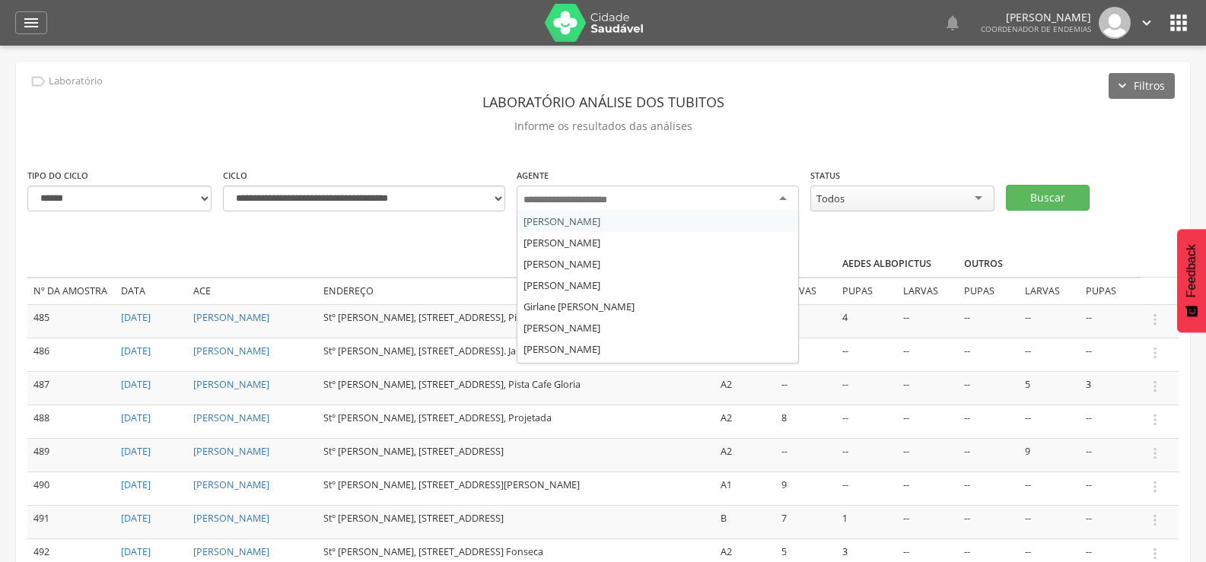
type input "*"
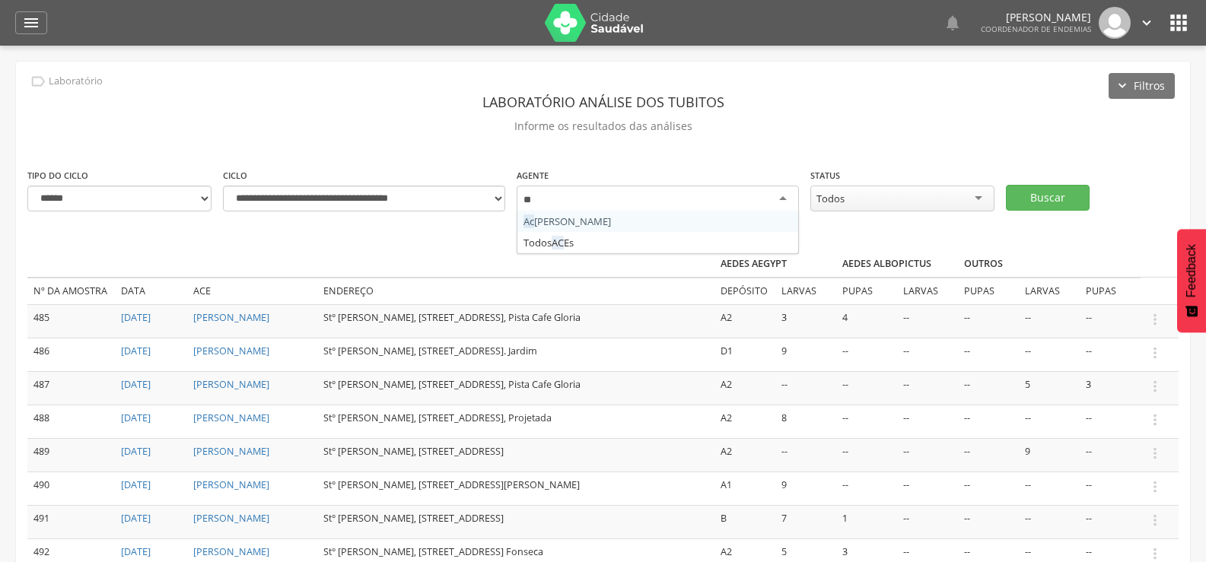
scroll to position [0, 0]
type input "***"
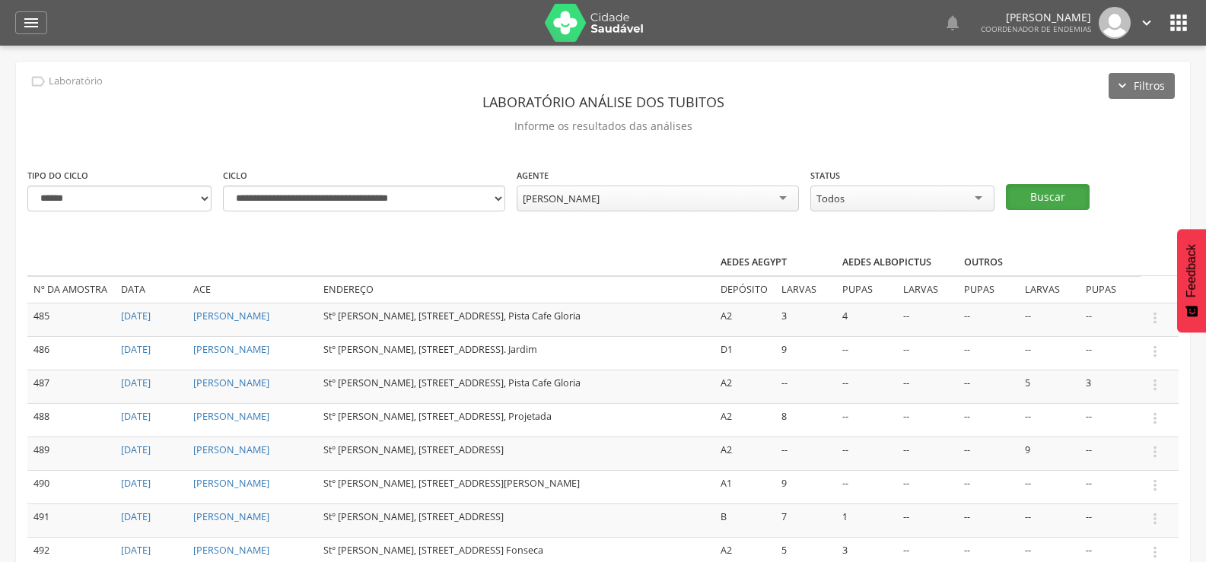
click at [1071, 190] on button "Buscar" at bounding box center [1048, 197] width 84 height 26
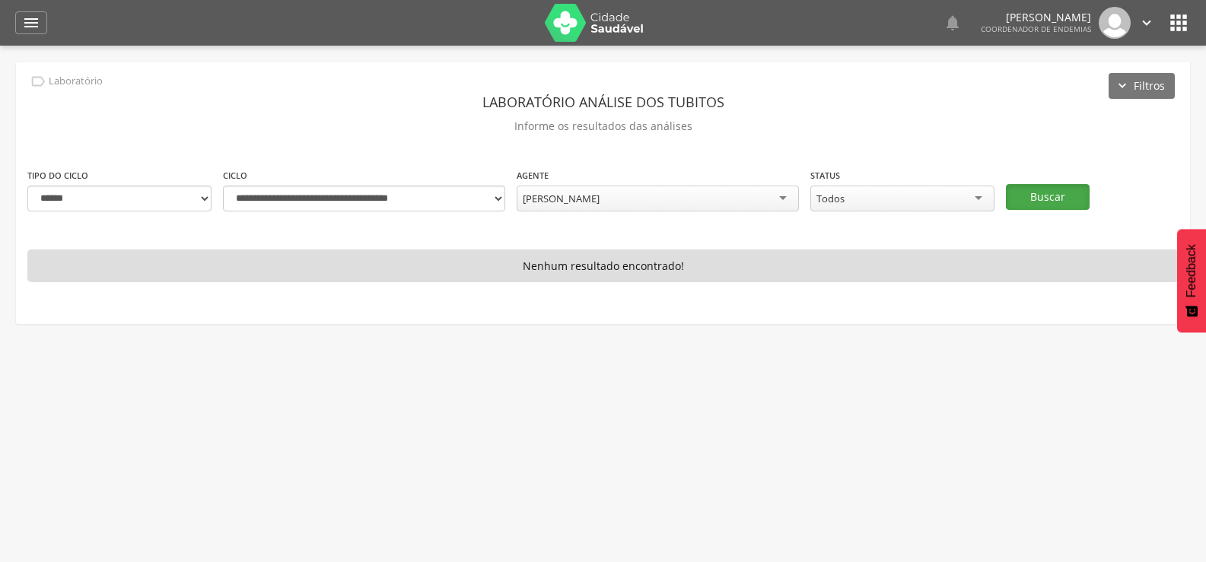
click at [1071, 190] on button "Buscar" at bounding box center [1048, 197] width 84 height 26
click at [202, 195] on select "**********" at bounding box center [119, 199] width 184 height 26
select select "*"
click at [27, 186] on select "**********" at bounding box center [119, 199] width 184 height 26
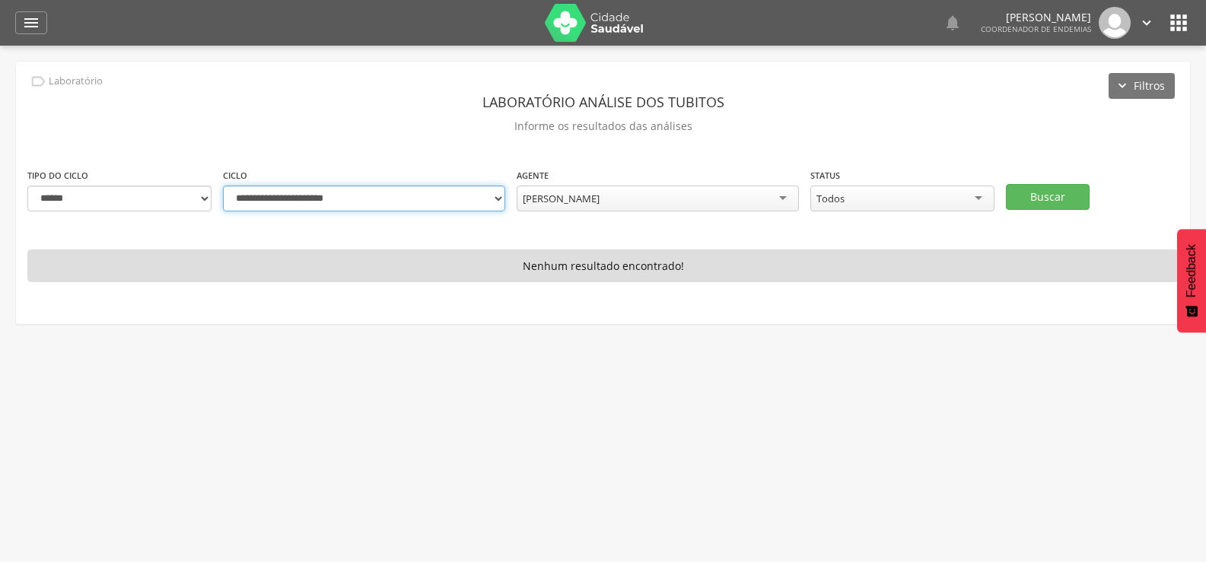
click at [493, 193] on select "**********" at bounding box center [364, 199] width 282 height 26
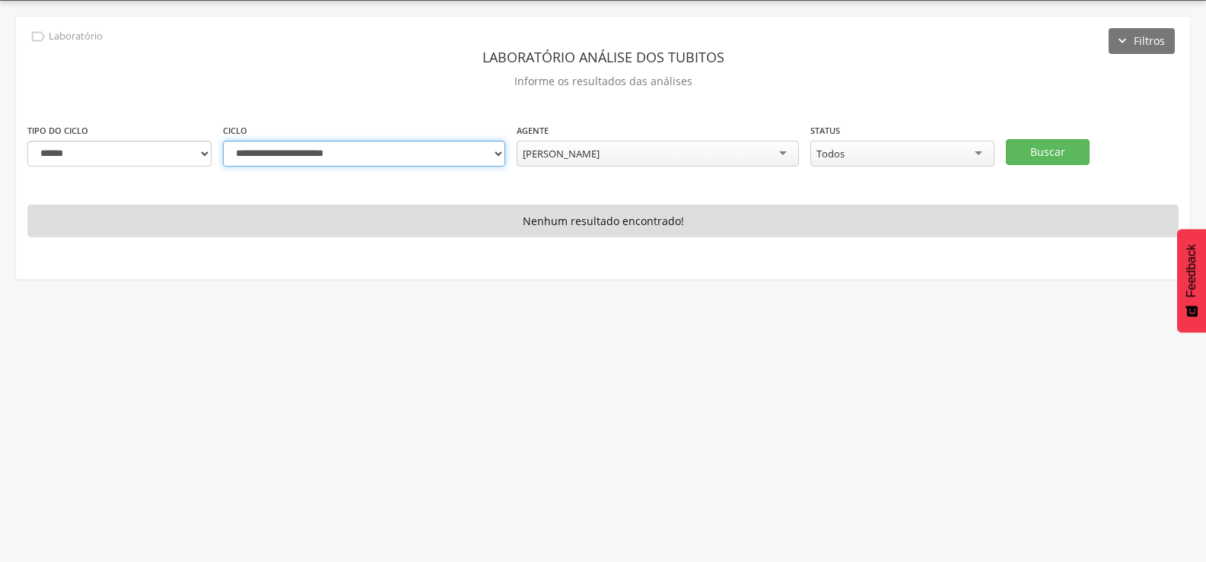
scroll to position [46, 0]
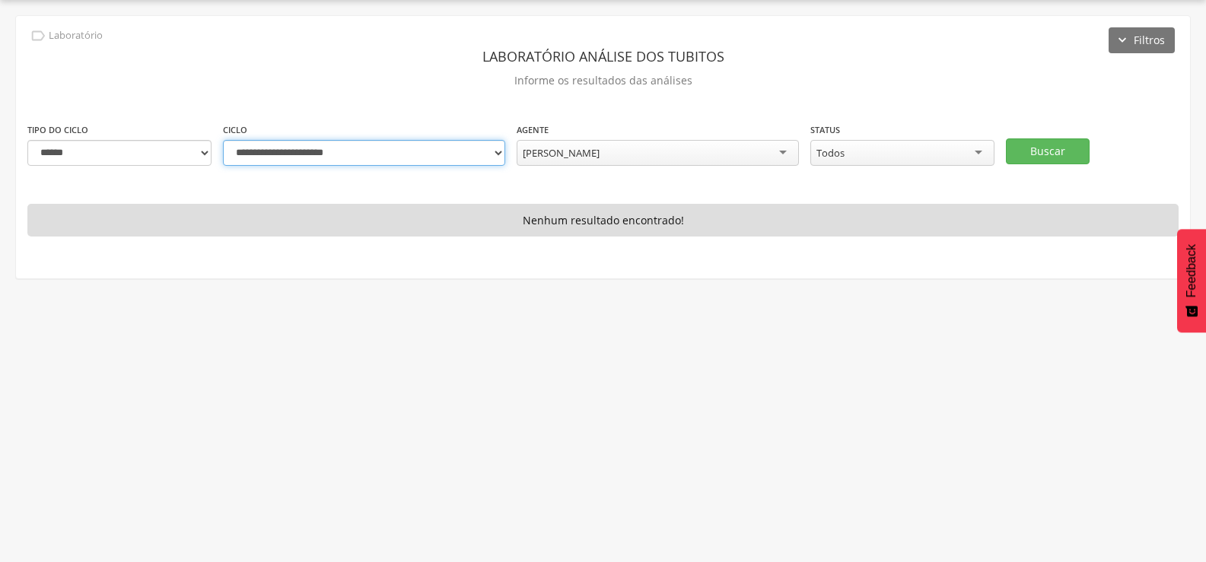
click at [495, 152] on select "**********" at bounding box center [364, 153] width 282 height 26
select select "**********"
click at [223, 140] on select "**********" at bounding box center [364, 153] width 282 height 26
click at [1050, 146] on button "Buscar" at bounding box center [1048, 152] width 84 height 26
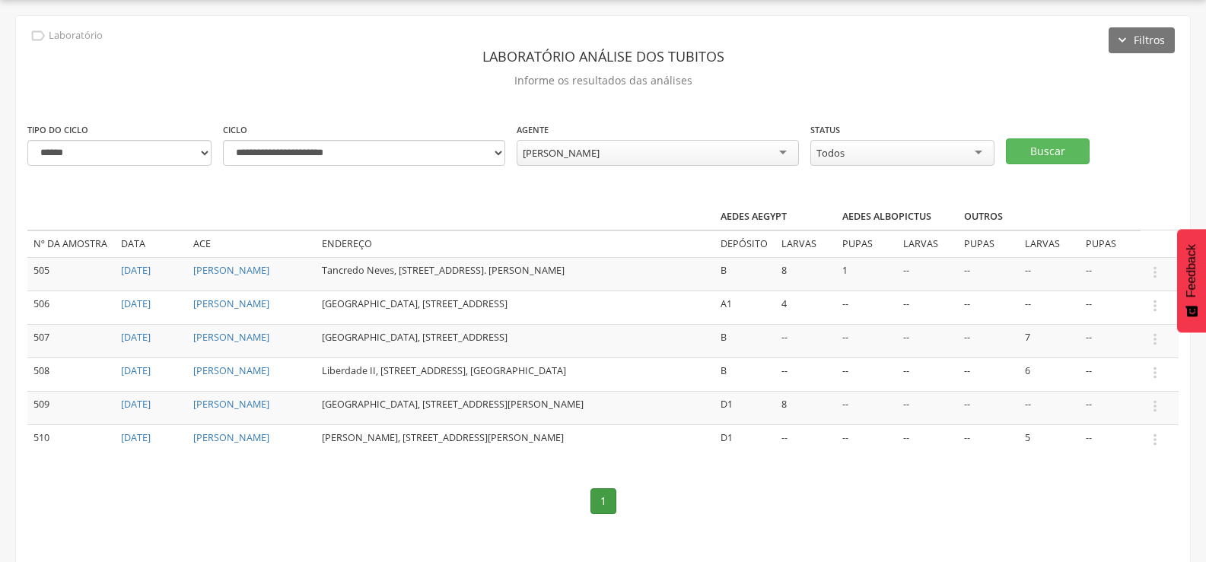
click at [645, 142] on div "[PERSON_NAME]" at bounding box center [658, 153] width 282 height 26
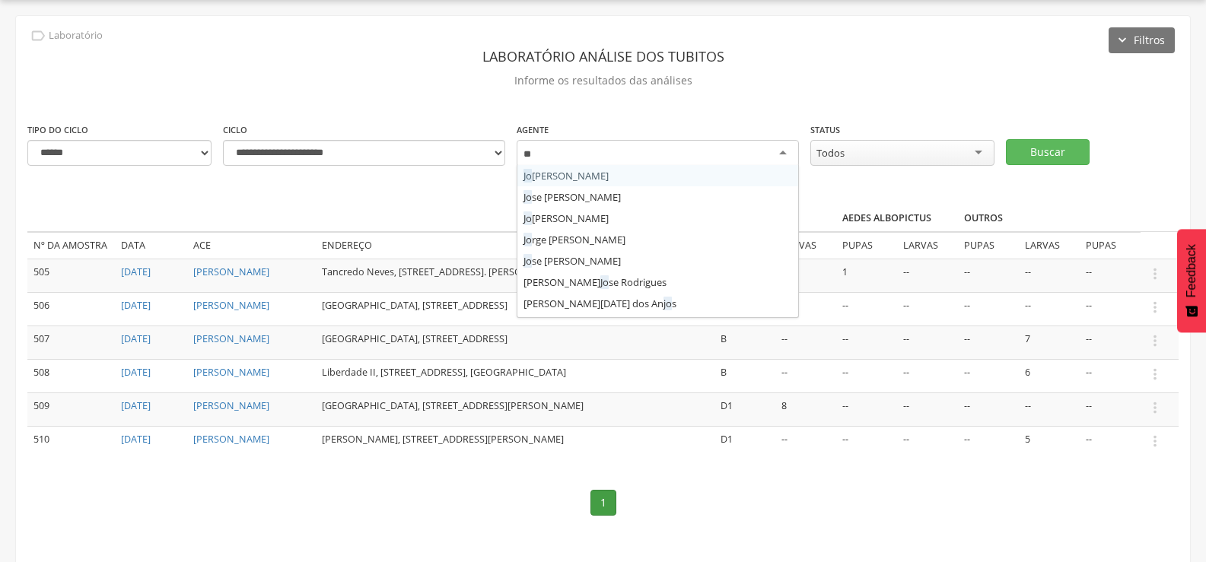
type input "***"
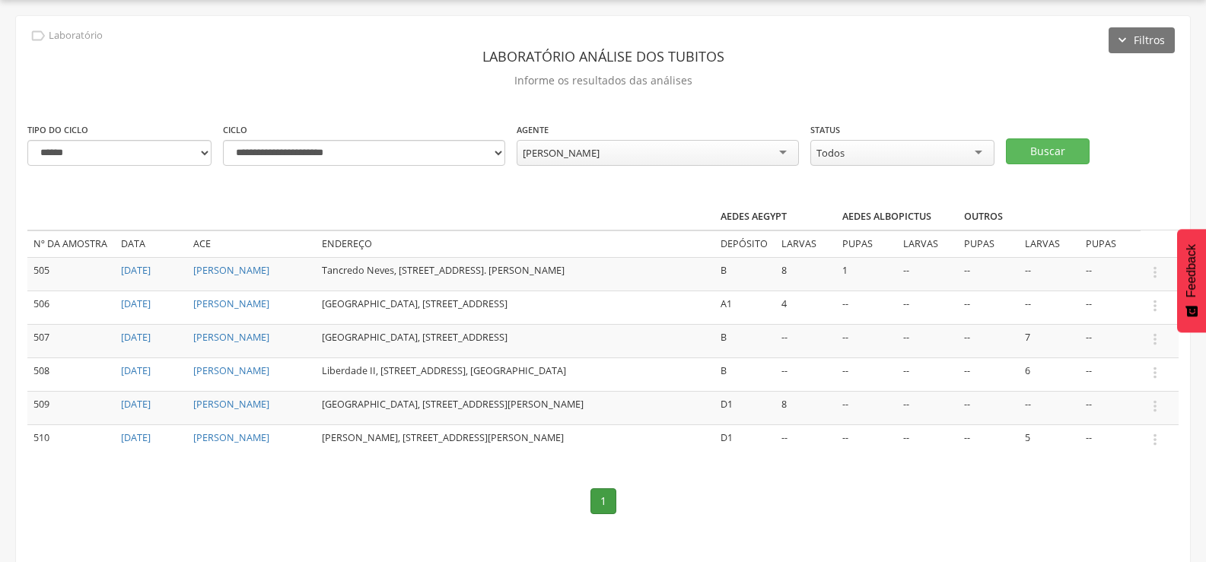
scroll to position [0, 0]
click at [1050, 145] on button "Buscar" at bounding box center [1048, 152] width 84 height 26
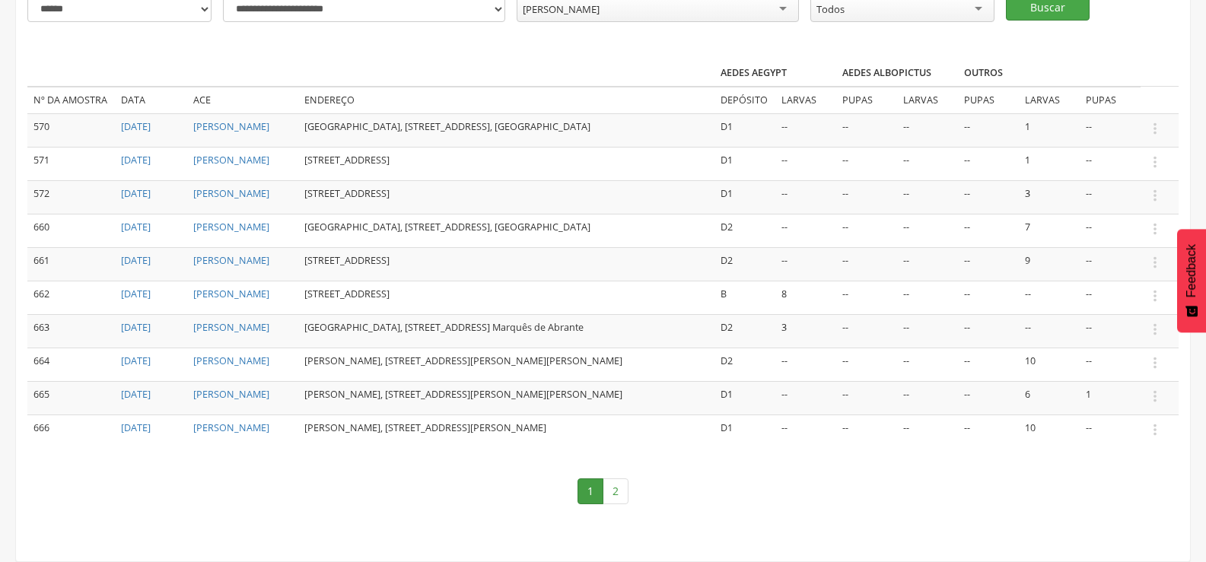
scroll to position [257, 0]
click at [611, 495] on link "2" at bounding box center [616, 492] width 26 height 26
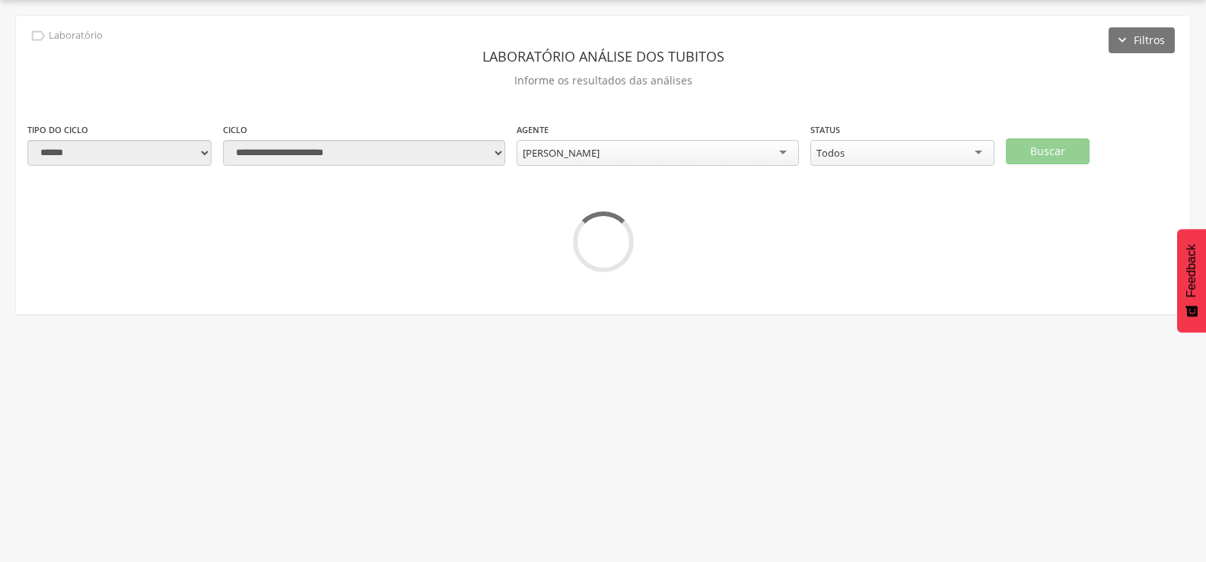
scroll to position [46, 0]
